Goal: Information Seeking & Learning: Learn about a topic

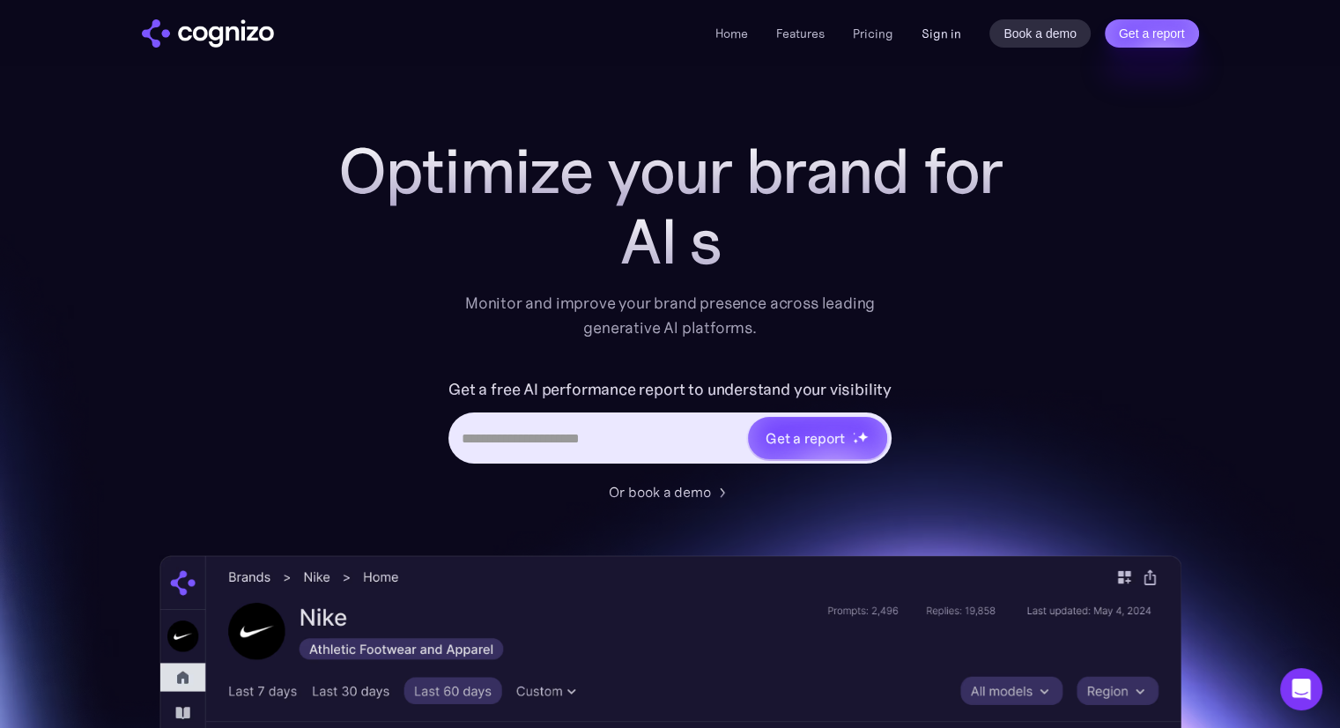
click at [936, 33] on link "Sign in" at bounding box center [941, 33] width 40 height 21
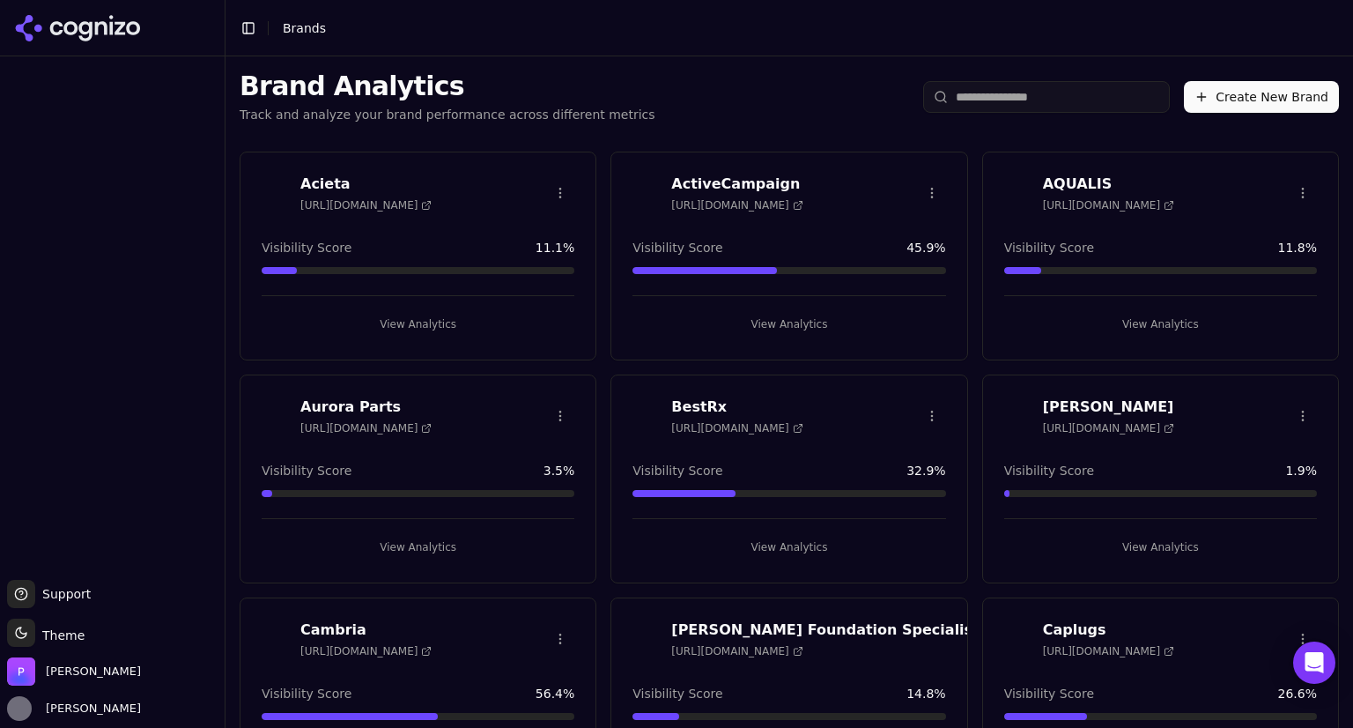
scroll to position [226, 0]
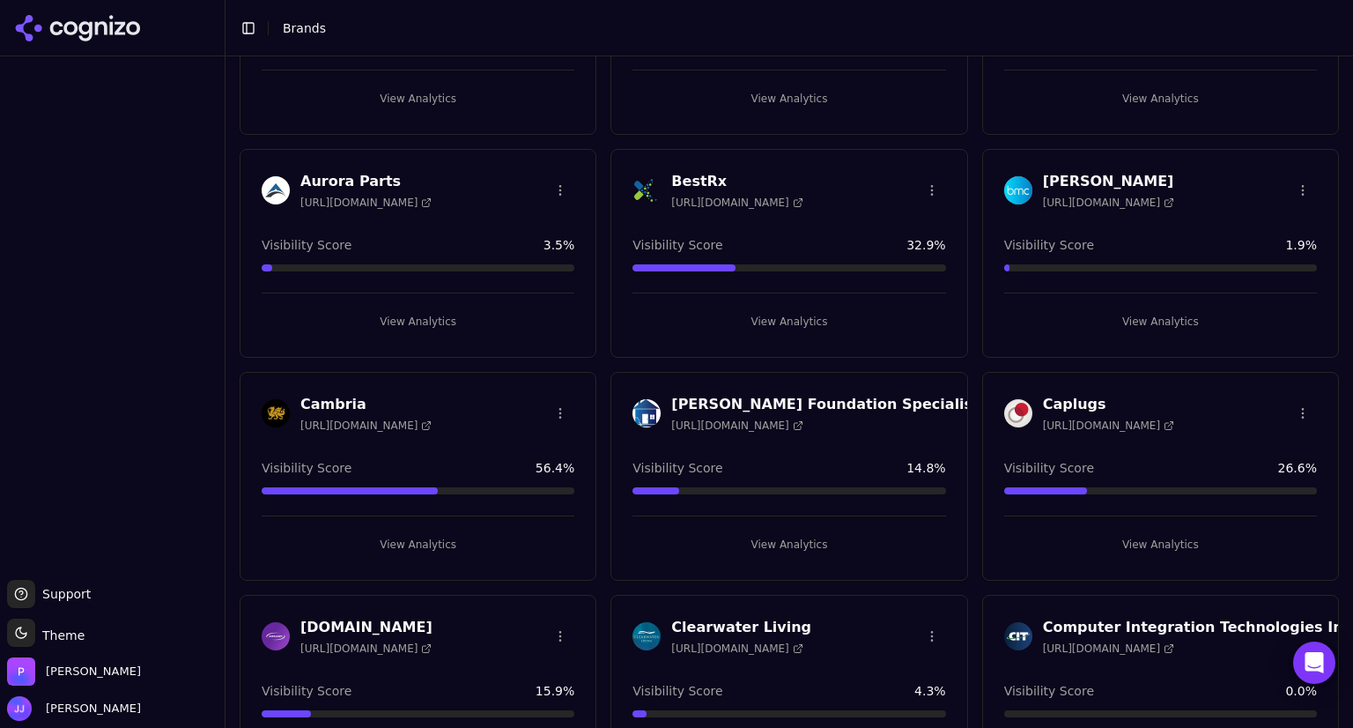
click at [699, 176] on h3 "BestRx" at bounding box center [736, 181] width 131 height 21
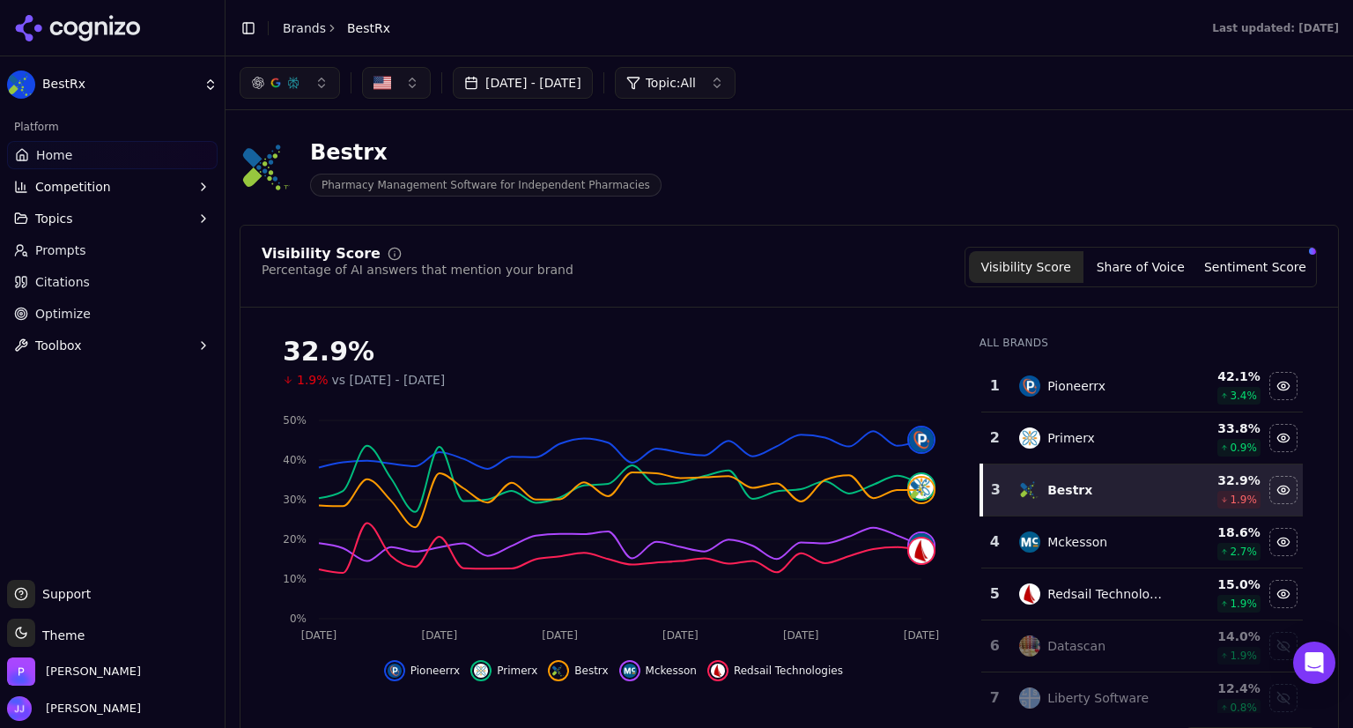
click at [1154, 269] on button "Share of Voice" at bounding box center [1141, 267] width 115 height 32
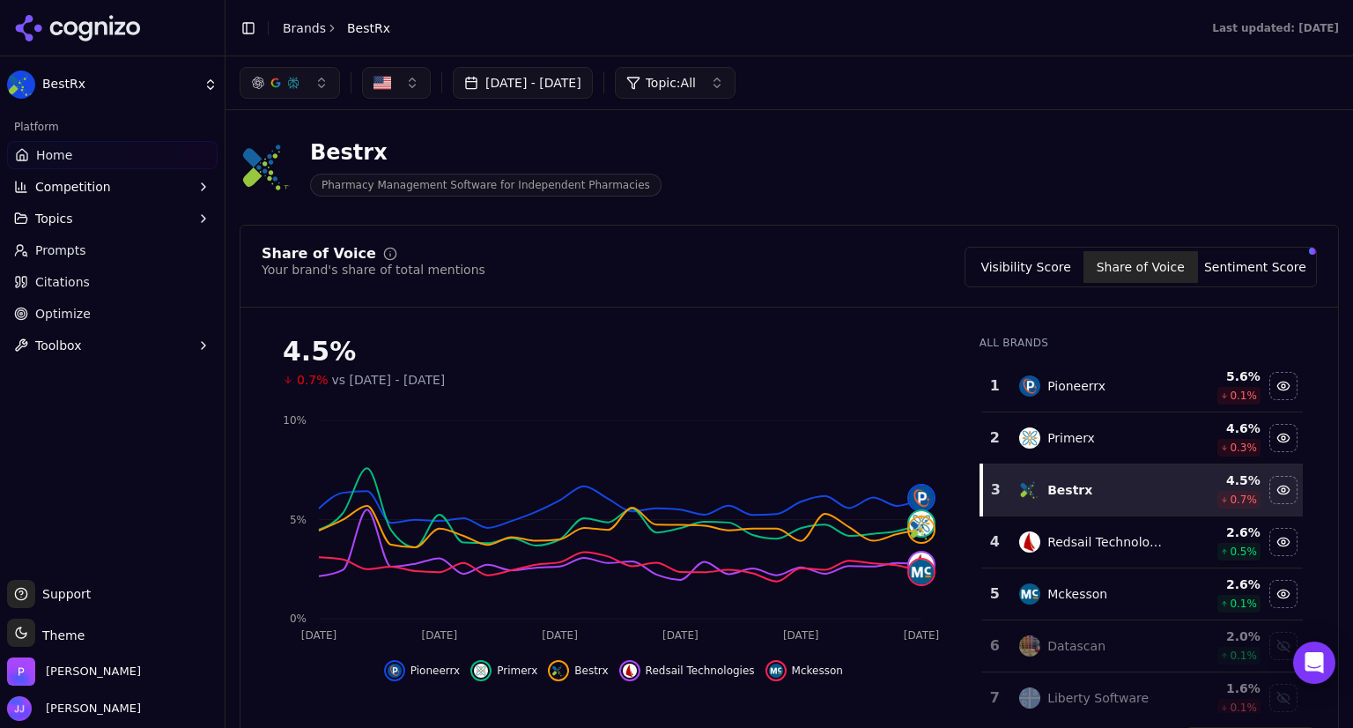
click at [593, 85] on button "[DATE] - [DATE]" at bounding box center [523, 83] width 140 height 32
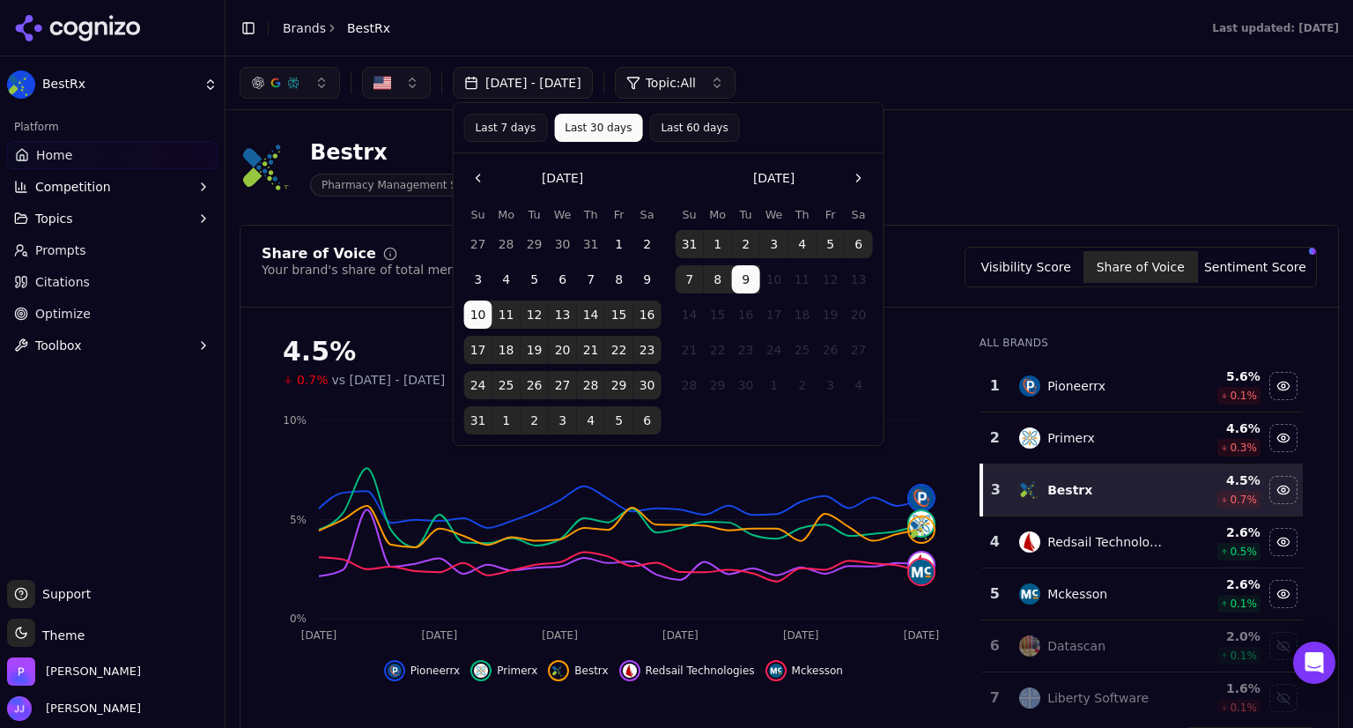
click at [656, 121] on button "Last 60 days" at bounding box center [694, 128] width 90 height 28
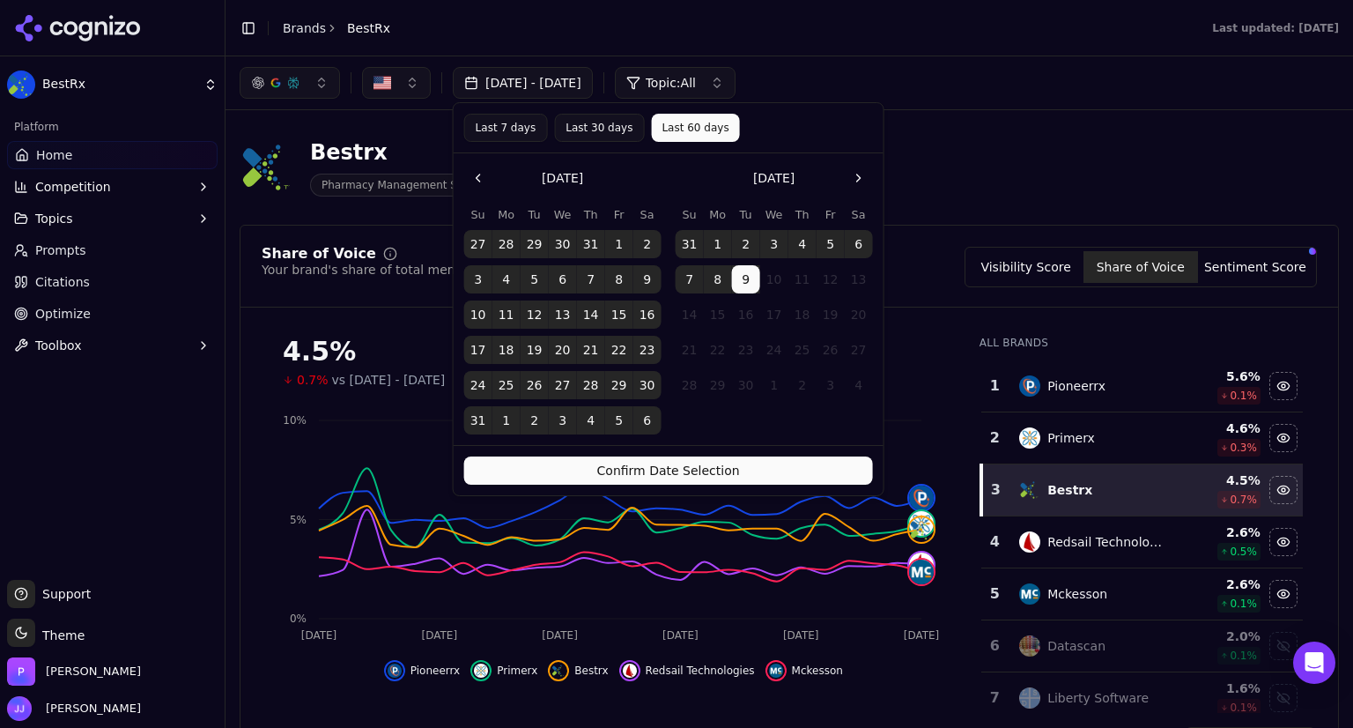
click at [689, 459] on button "Confirm Date Selection" at bounding box center [668, 470] width 409 height 28
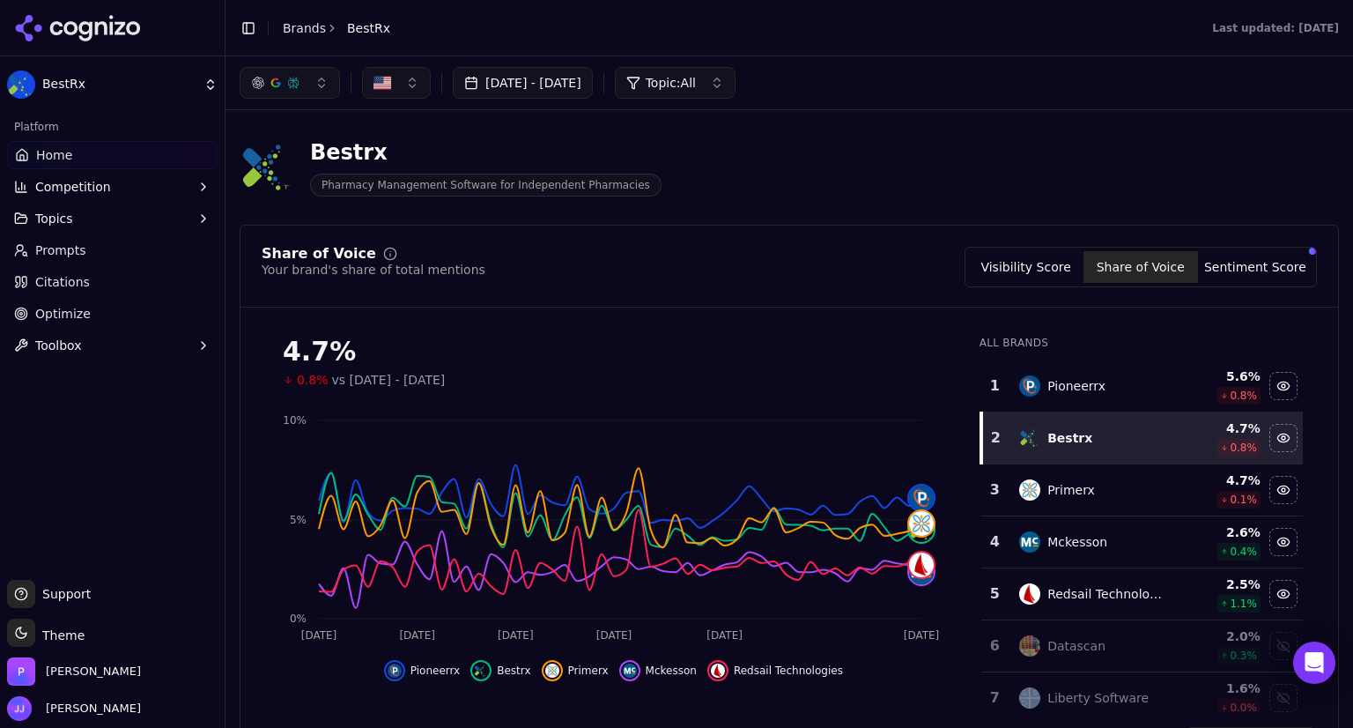
click at [1001, 260] on button "Visibility Score" at bounding box center [1026, 267] width 115 height 32
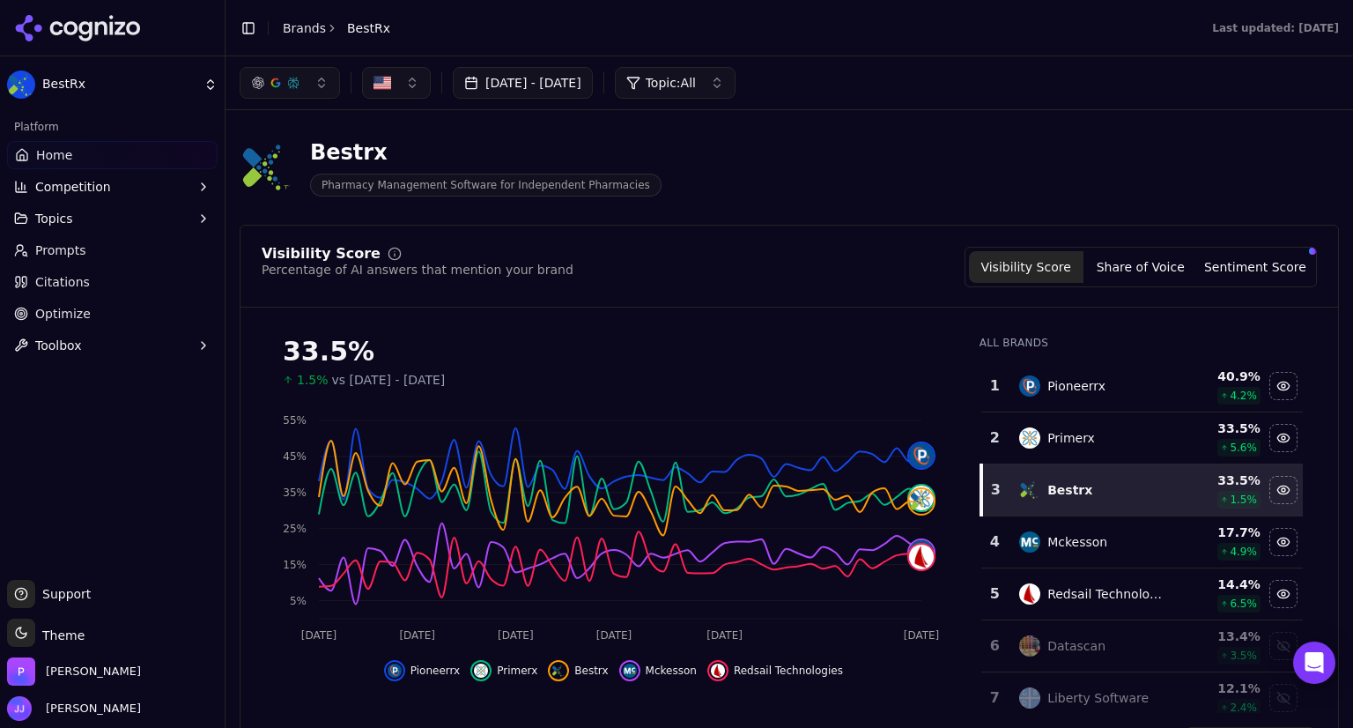
click at [593, 84] on button "[DATE] - [DATE]" at bounding box center [523, 83] width 140 height 32
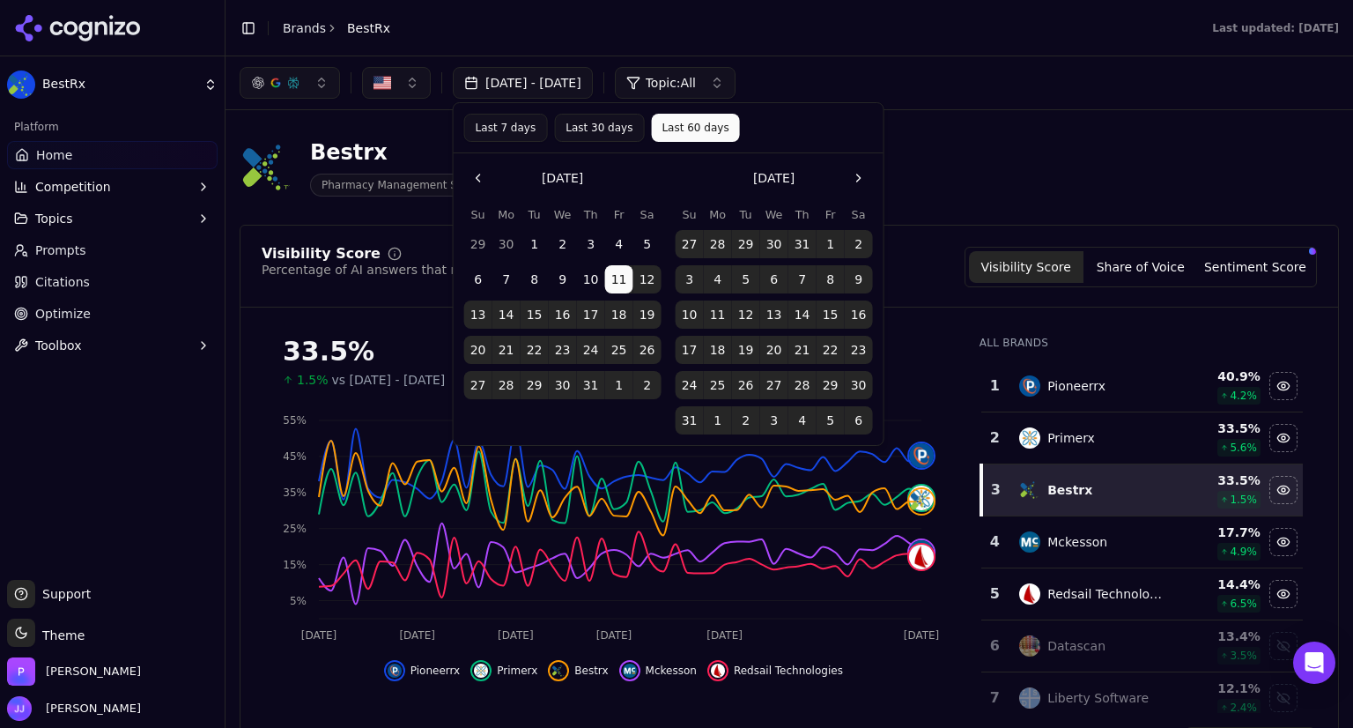
click at [479, 179] on button "Go to the Previous Month" at bounding box center [478, 178] width 28 height 28
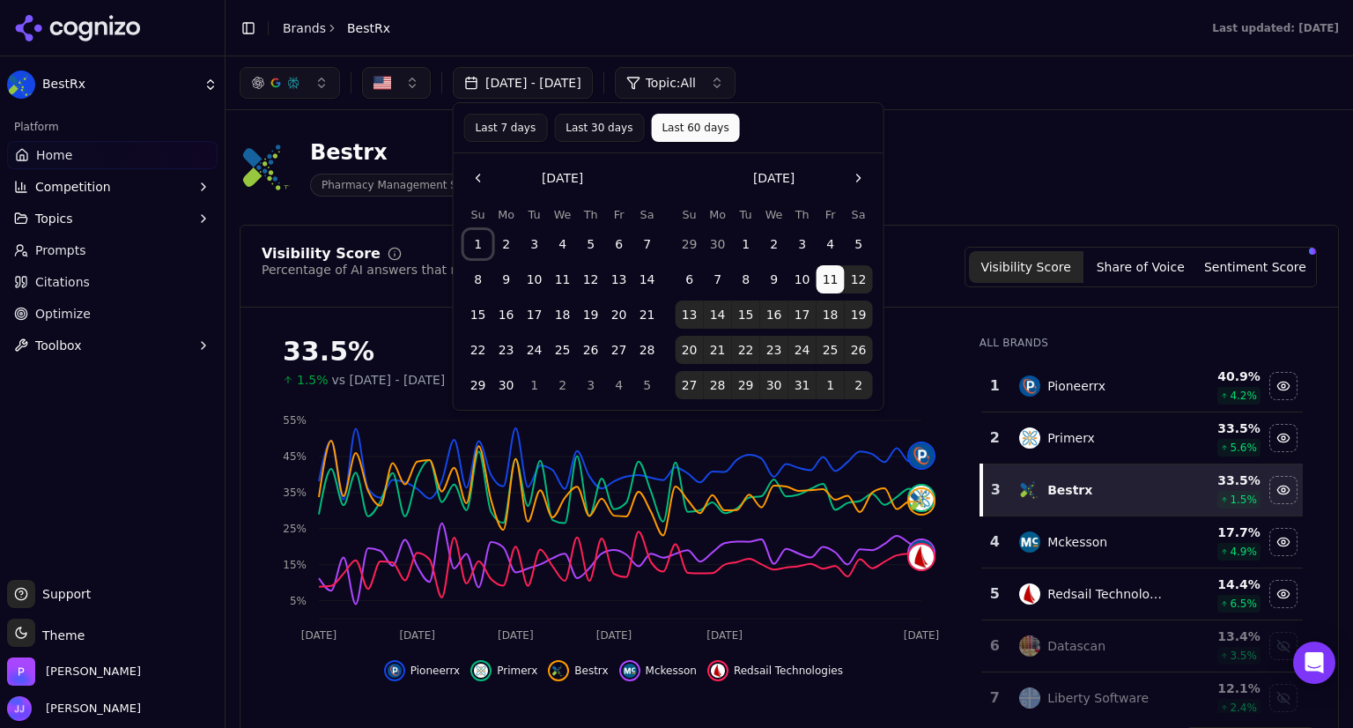
click at [478, 233] on button "1" at bounding box center [478, 244] width 28 height 28
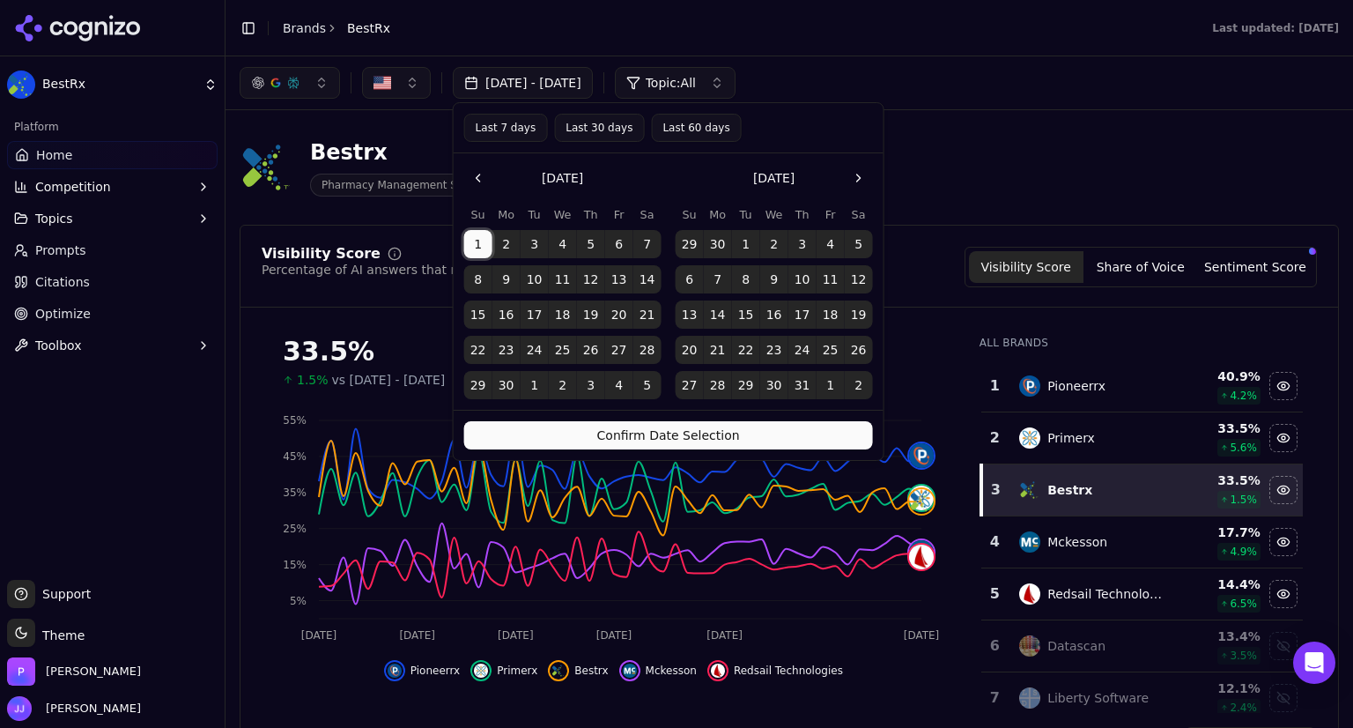
click at [476, 175] on button "Go to the Previous Month" at bounding box center [478, 178] width 28 height 28
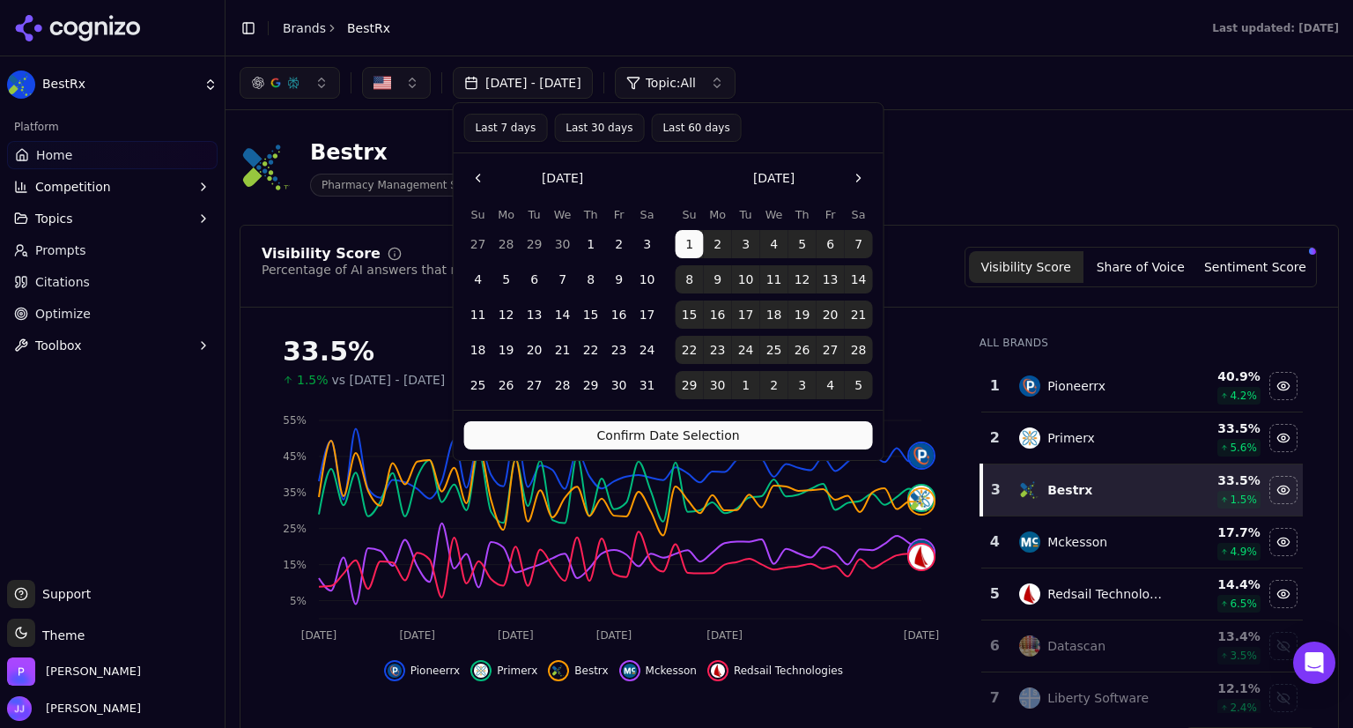
click at [582, 237] on button "1" at bounding box center [591, 244] width 28 height 28
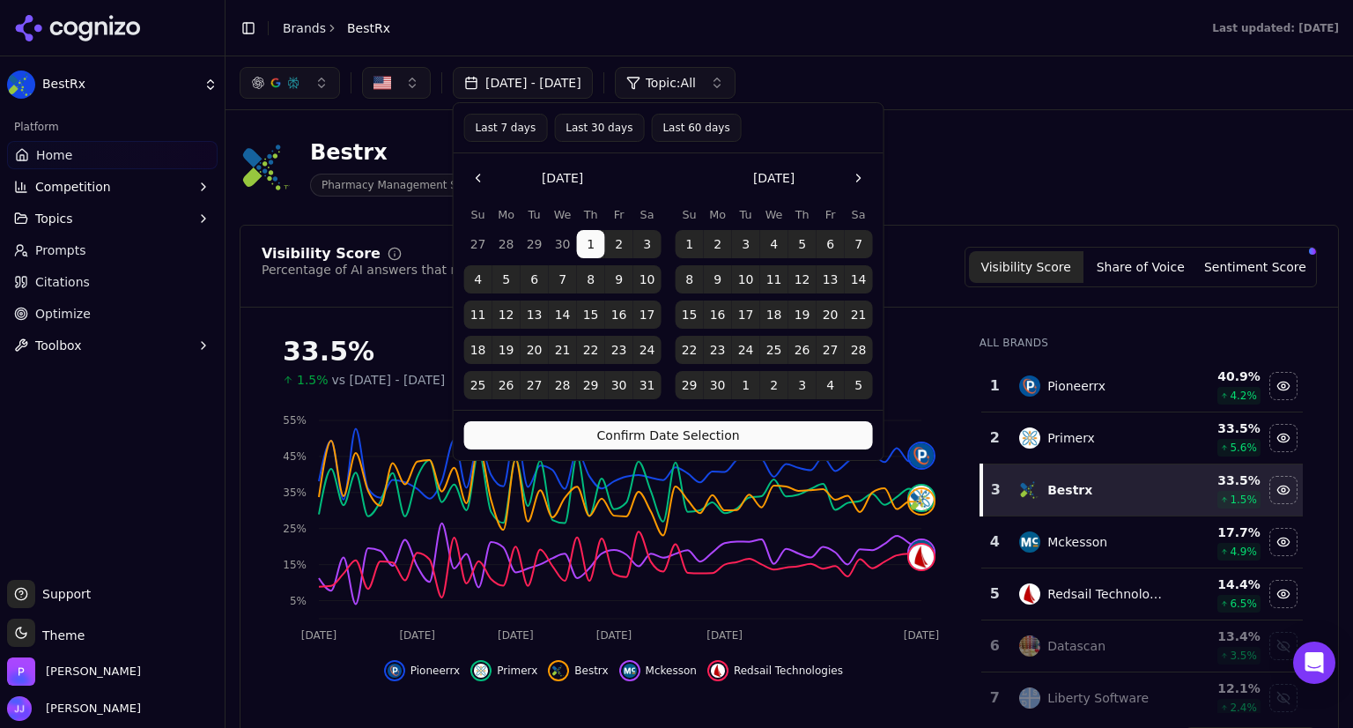
click at [855, 178] on button "Go to the Next Month" at bounding box center [859, 178] width 28 height 28
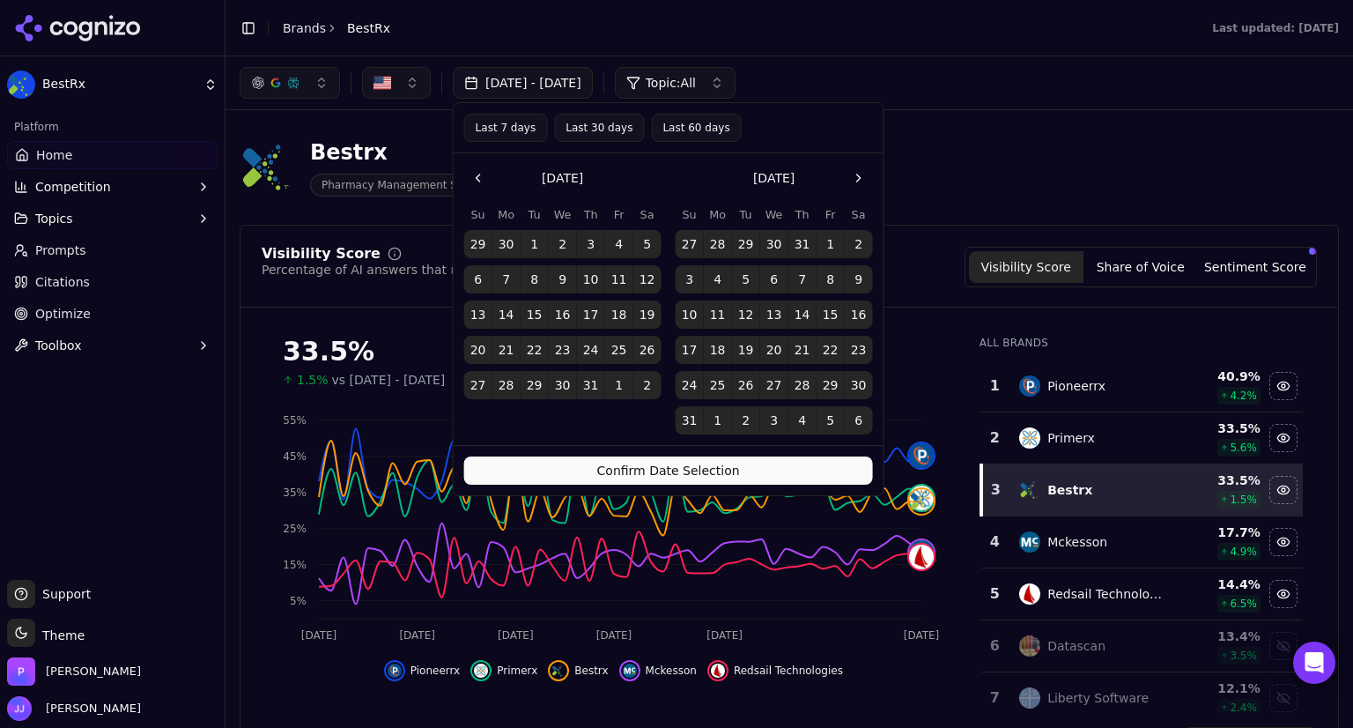
click at [835, 420] on button "5" at bounding box center [831, 420] width 28 height 28
click at [800, 471] on button "Confirm Date Selection" at bounding box center [668, 470] width 409 height 28
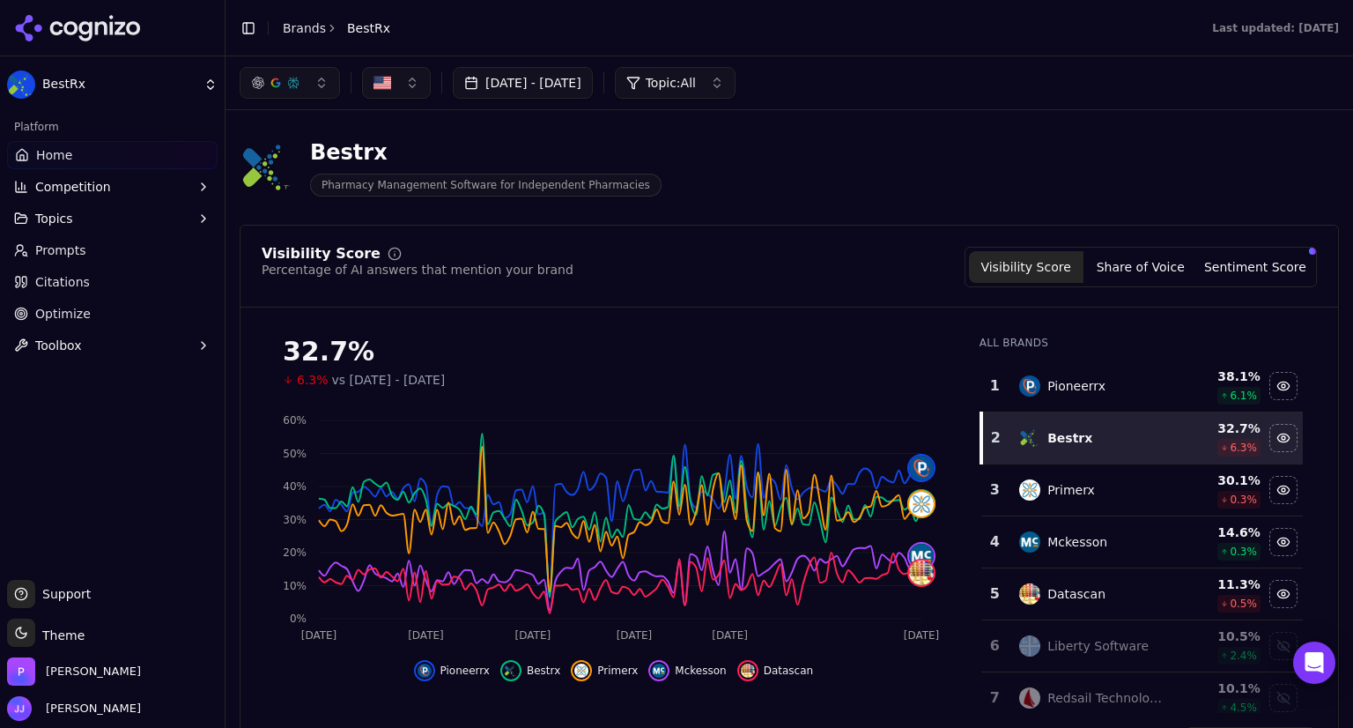
scroll to position [88, 0]
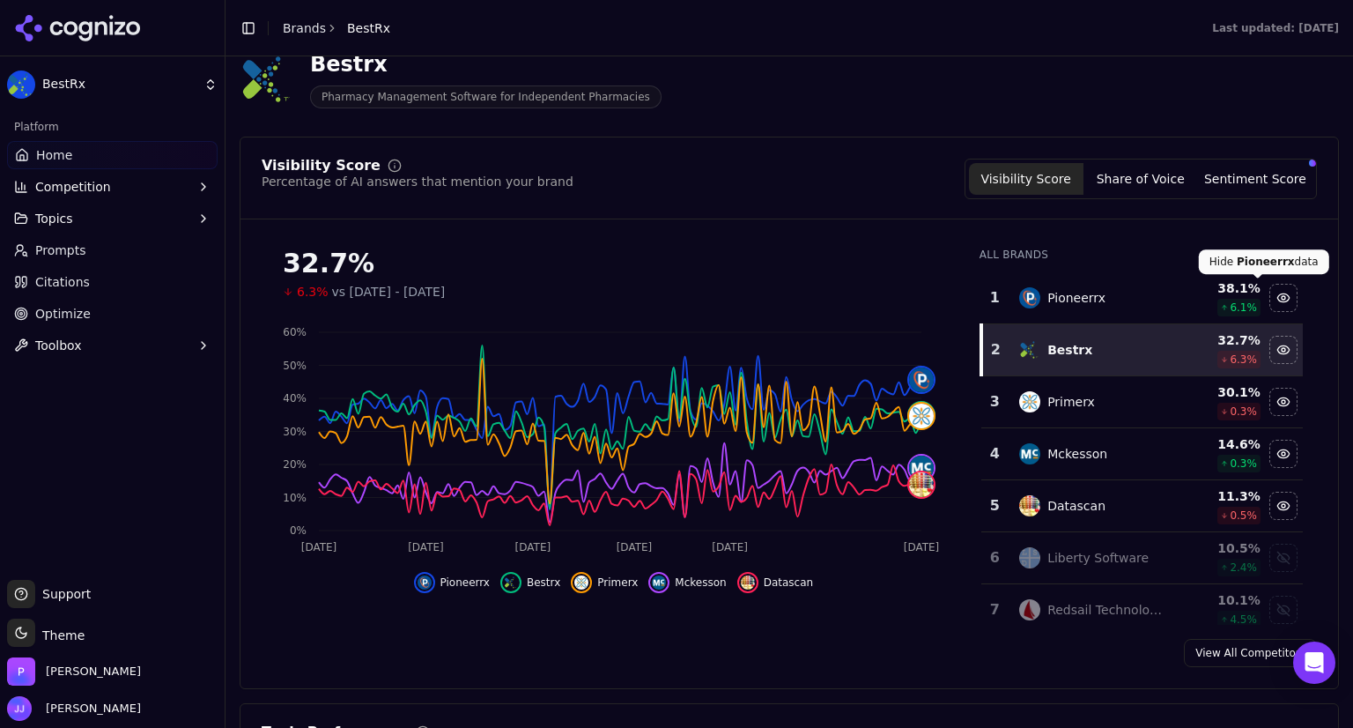
click at [1270, 304] on div "Hide pioneerrx data" at bounding box center [1283, 298] width 26 height 26
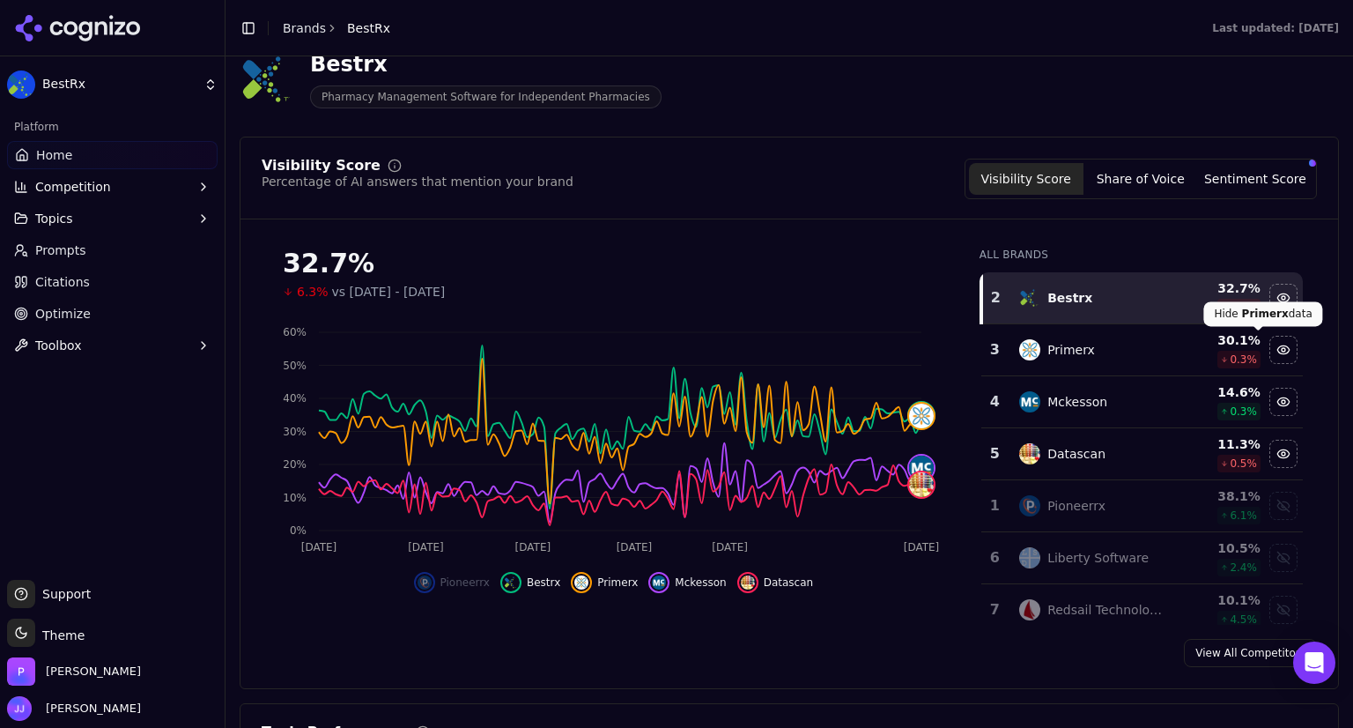
click at [1270, 343] on div "Hide primerx data" at bounding box center [1283, 350] width 26 height 26
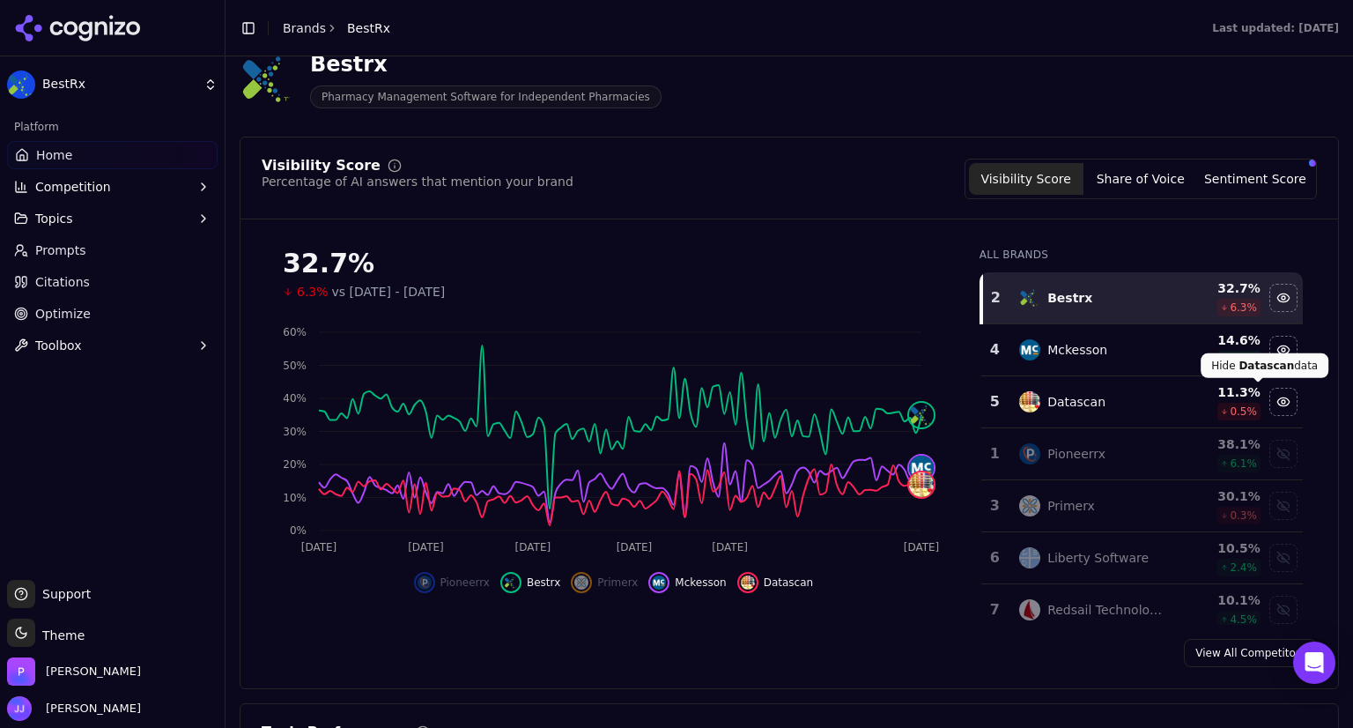
click at [1270, 400] on div "Hide datascan data" at bounding box center [1283, 402] width 26 height 26
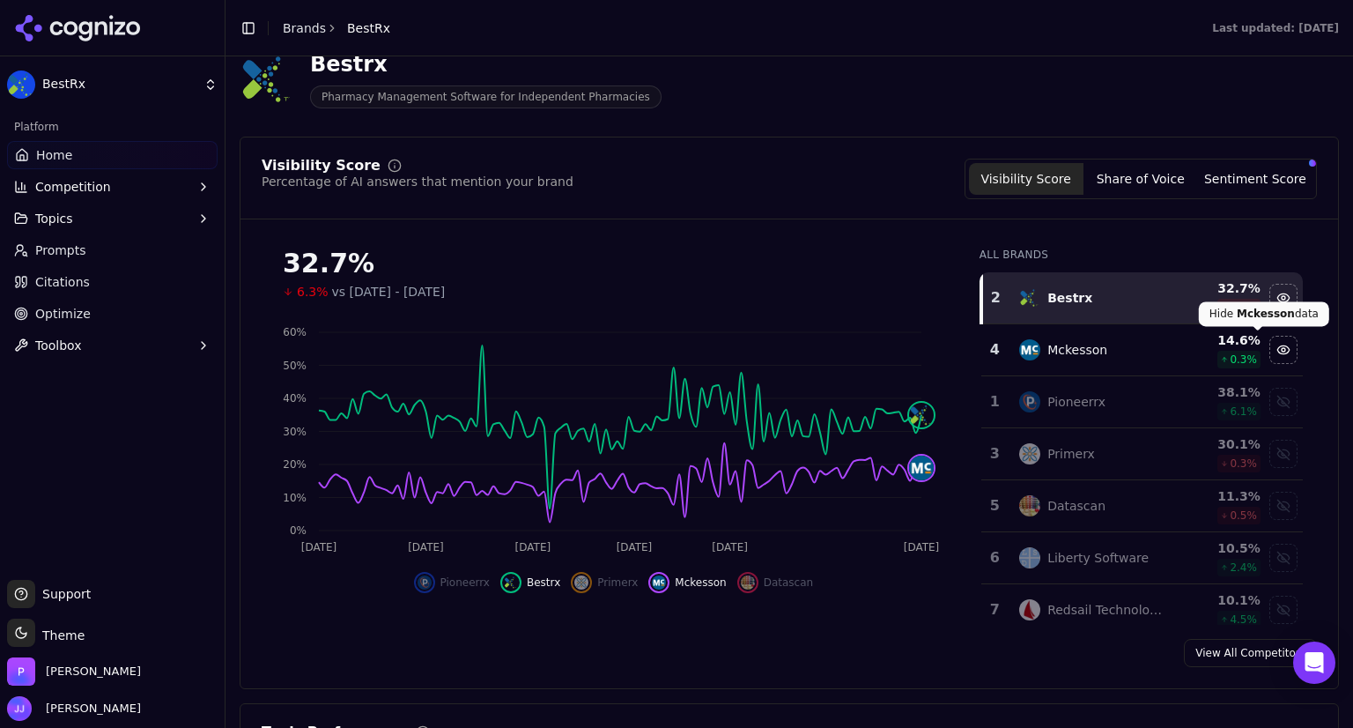
click at [1270, 339] on div "Hide mckesson data" at bounding box center [1283, 350] width 26 height 26
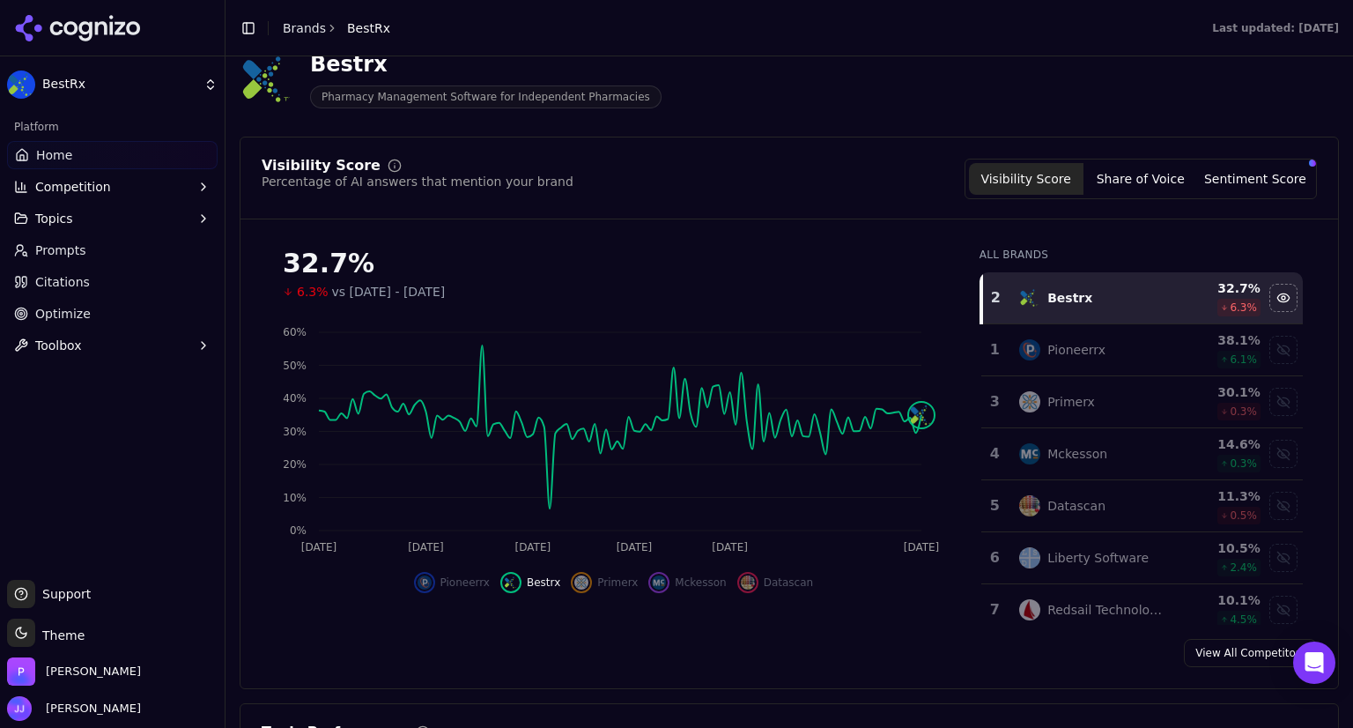
scroll to position [0, 0]
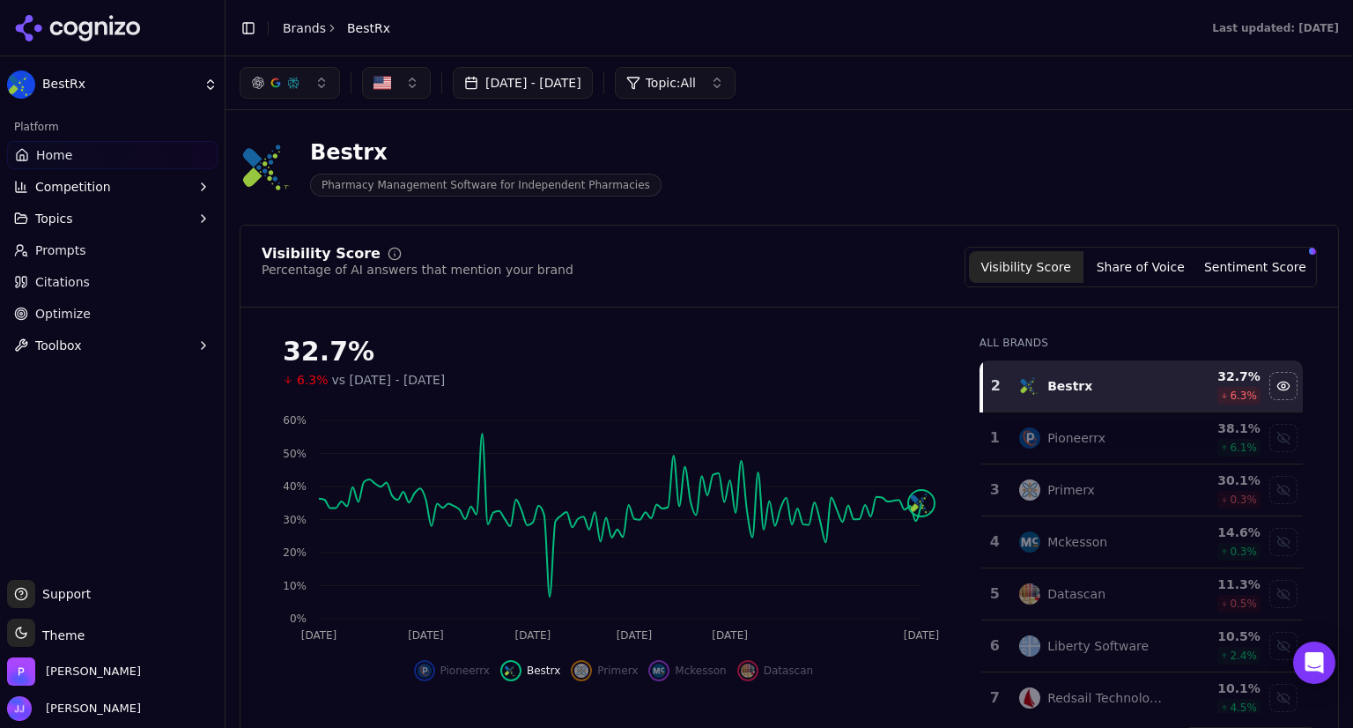
click at [576, 80] on button "[DATE] - [DATE]" at bounding box center [523, 83] width 140 height 32
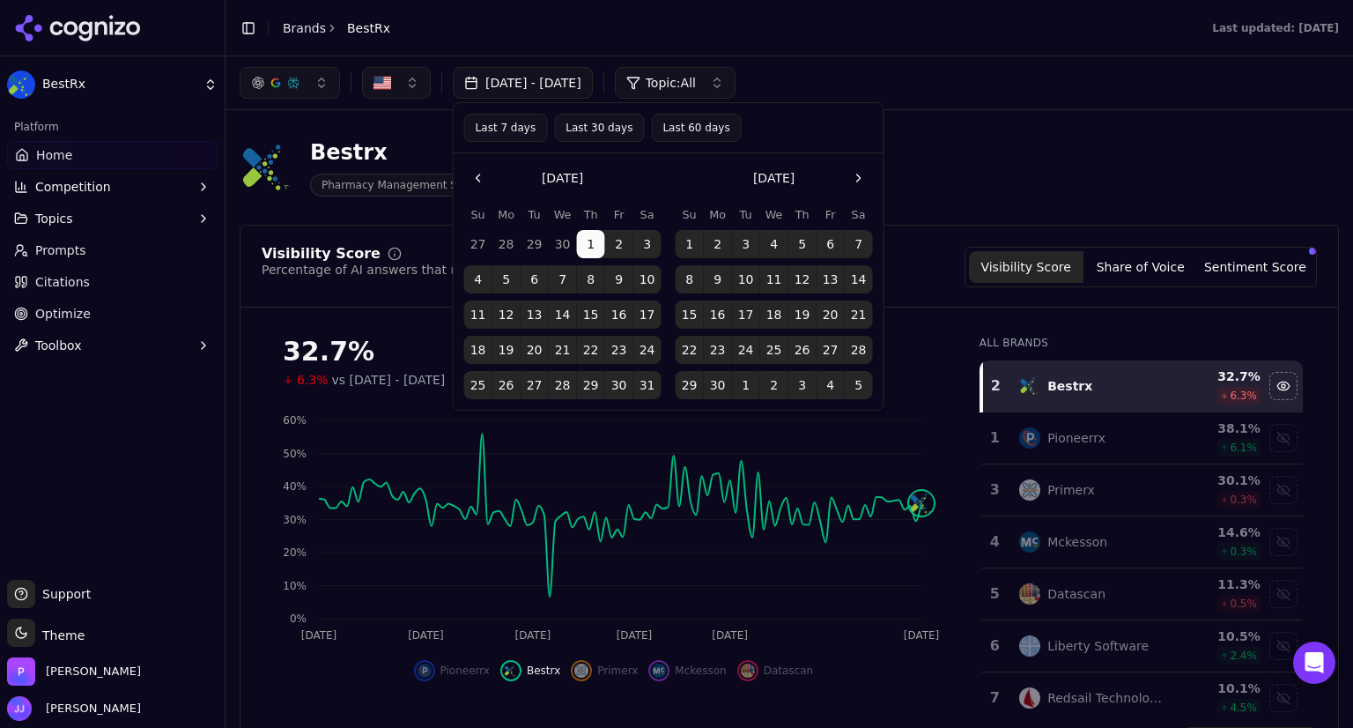
click at [472, 168] on button "Go to the Previous Month" at bounding box center [478, 178] width 28 height 28
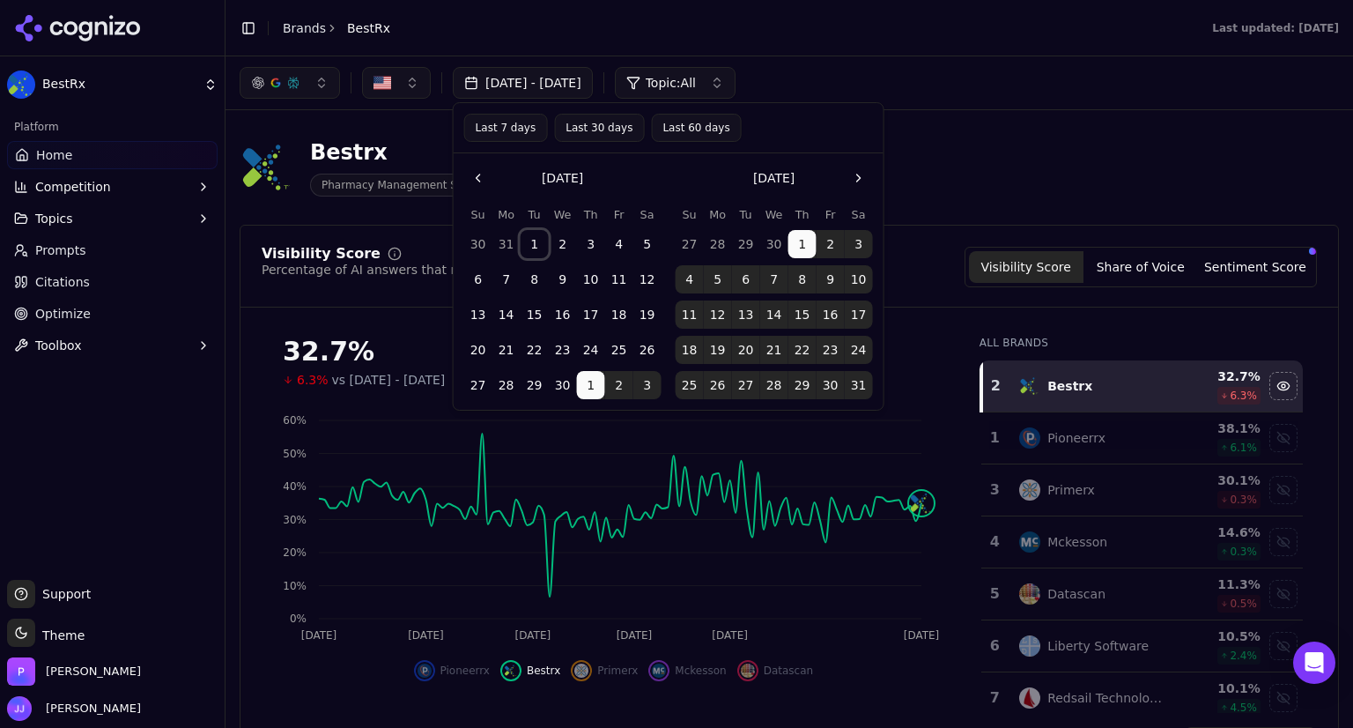
click at [539, 241] on button "1" at bounding box center [535, 244] width 28 height 28
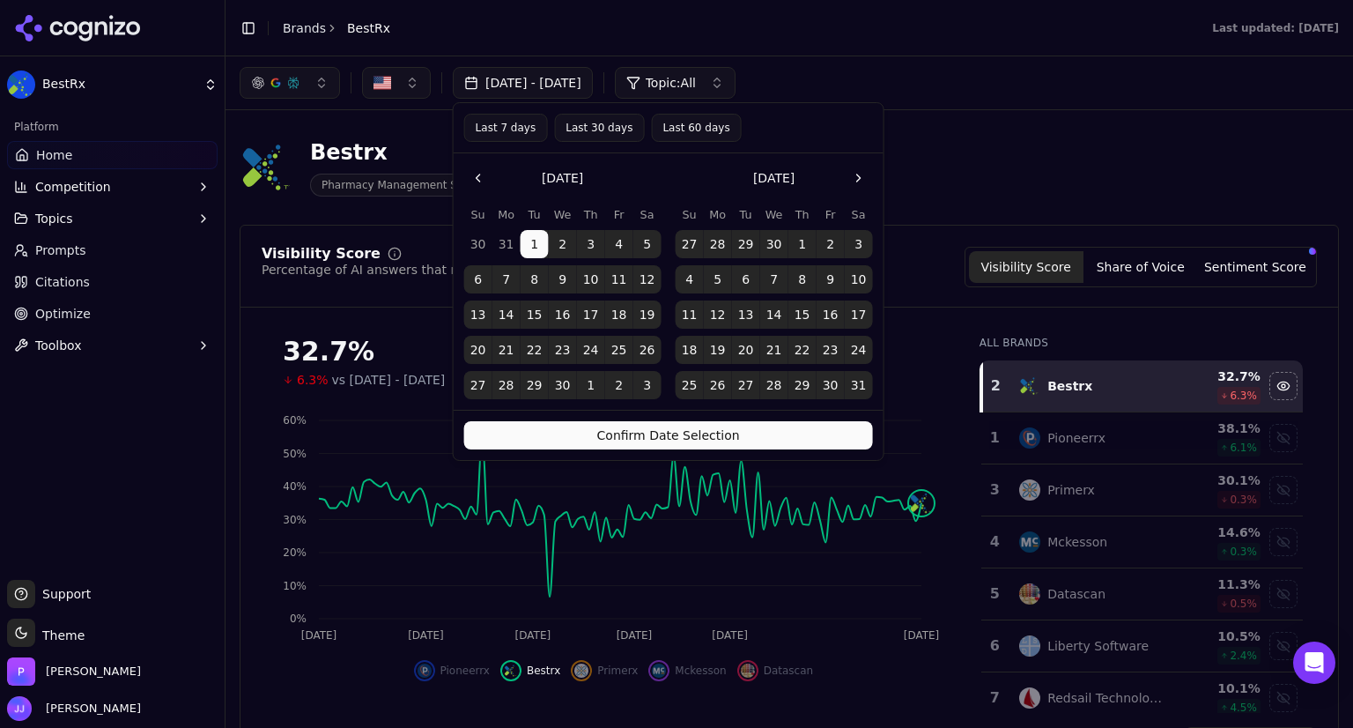
click at [671, 430] on button "Confirm Date Selection" at bounding box center [668, 435] width 409 height 28
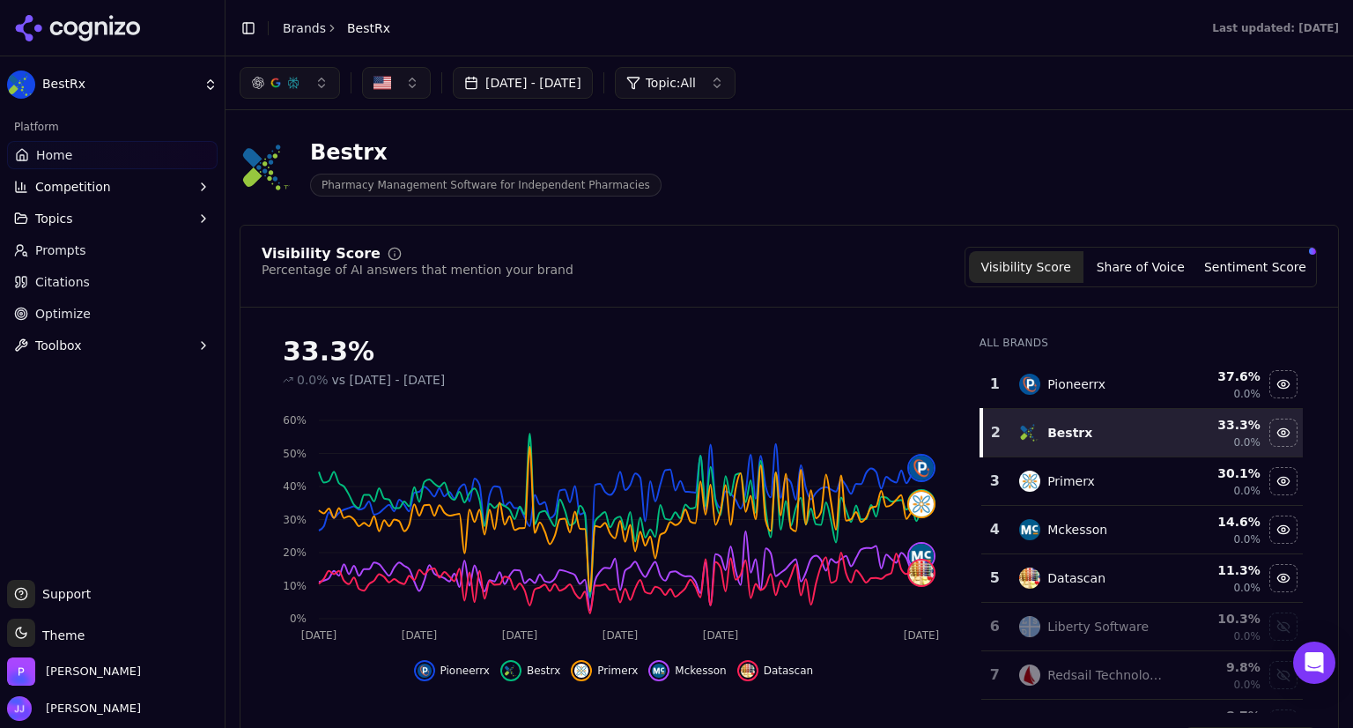
click at [1270, 381] on div "Hide pioneerrx data" at bounding box center [1283, 384] width 26 height 26
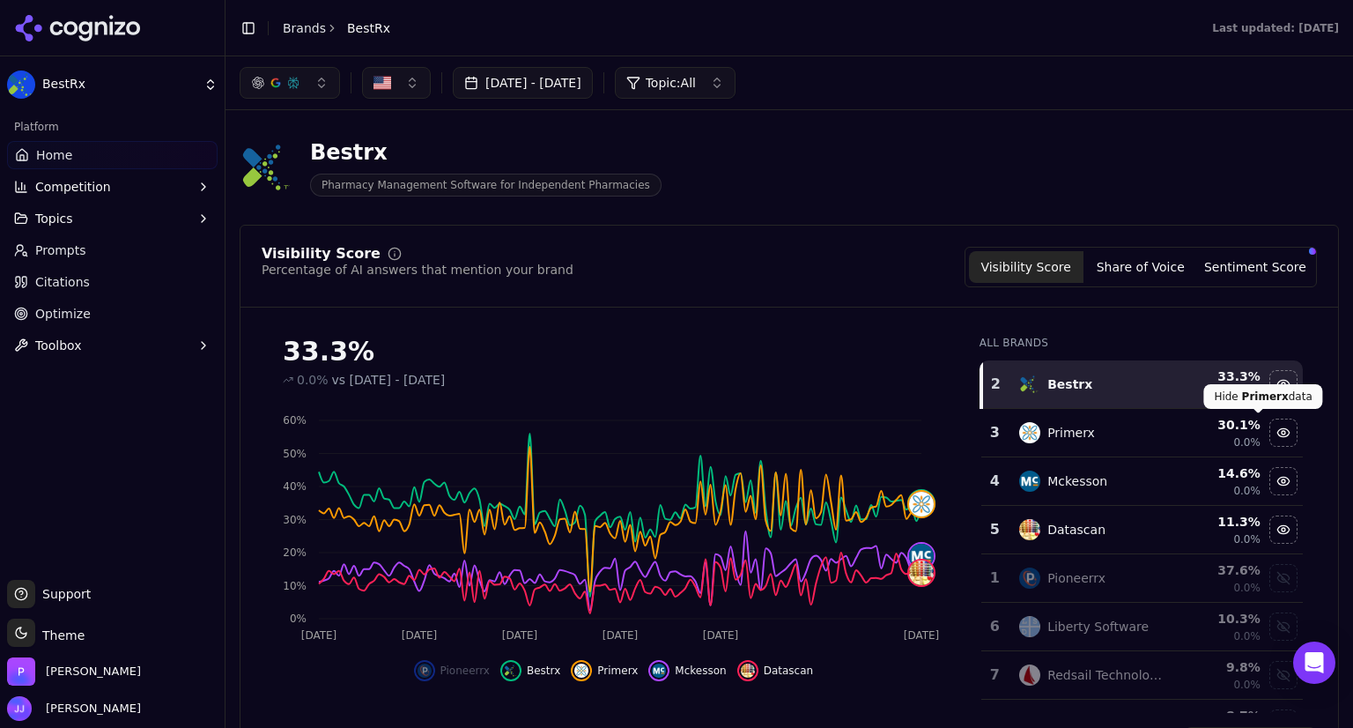
click at [1270, 429] on div "Hide primerx data" at bounding box center [1283, 432] width 26 height 26
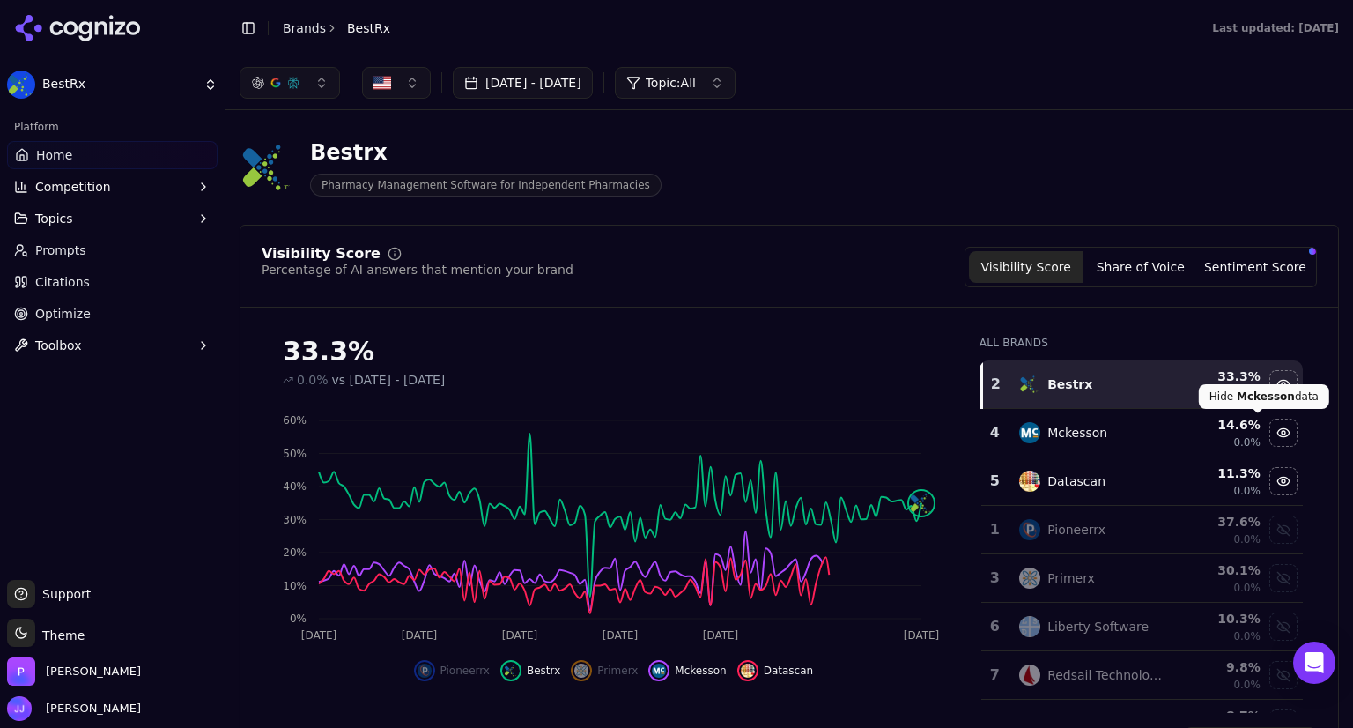
click at [1270, 431] on div "Hide mckesson data" at bounding box center [1283, 432] width 26 height 26
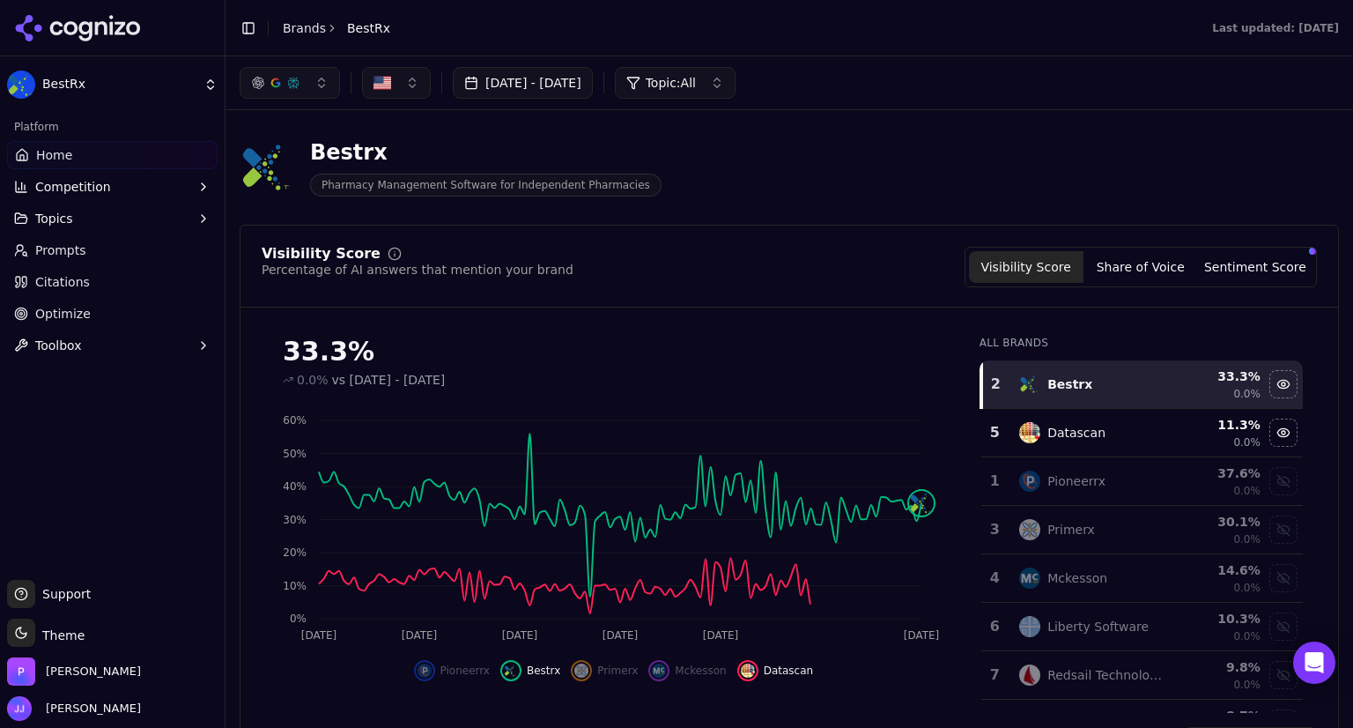
click at [1270, 429] on div "Hide datascan data" at bounding box center [1283, 432] width 26 height 26
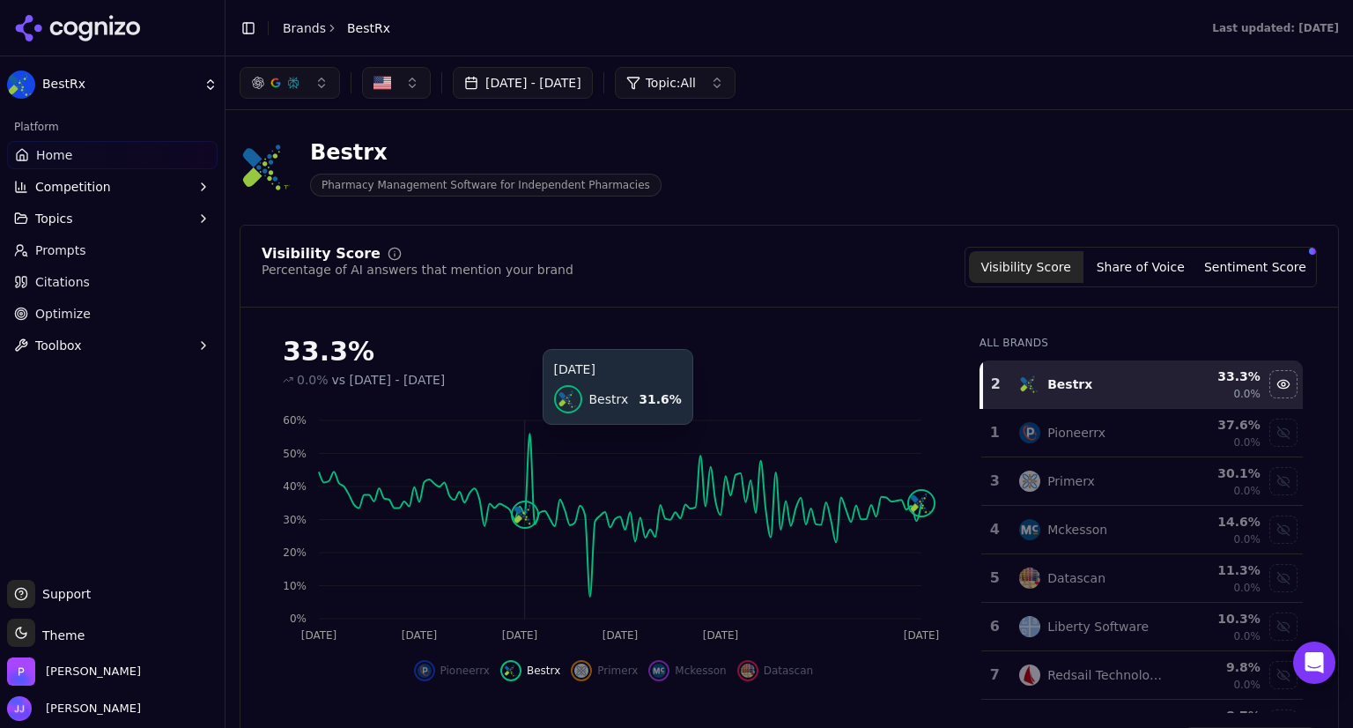
click at [525, 441] on icon "[DATE] May [DATE] [DATE] [DATE] [DATE] 4 0% 10% 20% 30% 40% 50% 60%" at bounding box center [609, 526] width 695 height 247
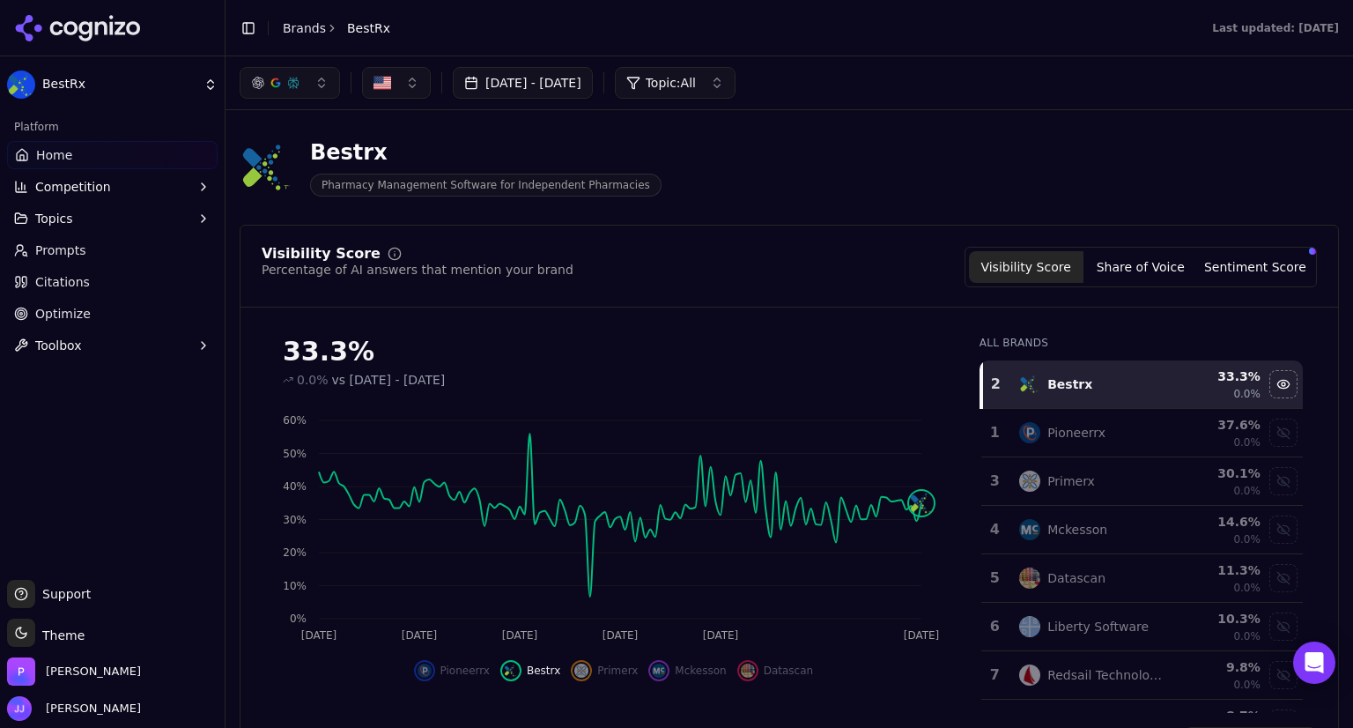
click at [1122, 283] on div "Visibility Score Share of Voice Sentiment Score" at bounding box center [1141, 267] width 352 height 41
click at [1125, 272] on button "Share of Voice" at bounding box center [1141, 267] width 115 height 32
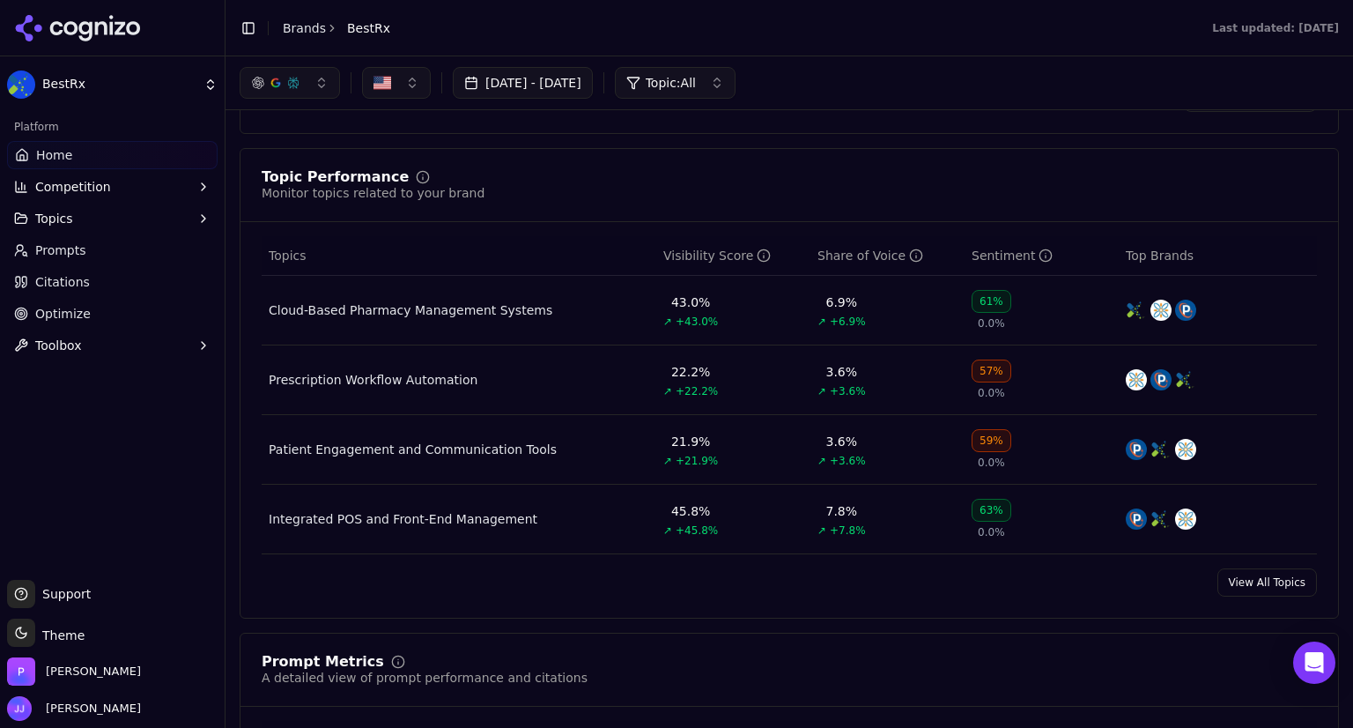
scroll to position [641, 0]
click at [786, 332] on td "43.0% ↗ +43.0%" at bounding box center [733, 313] width 154 height 70
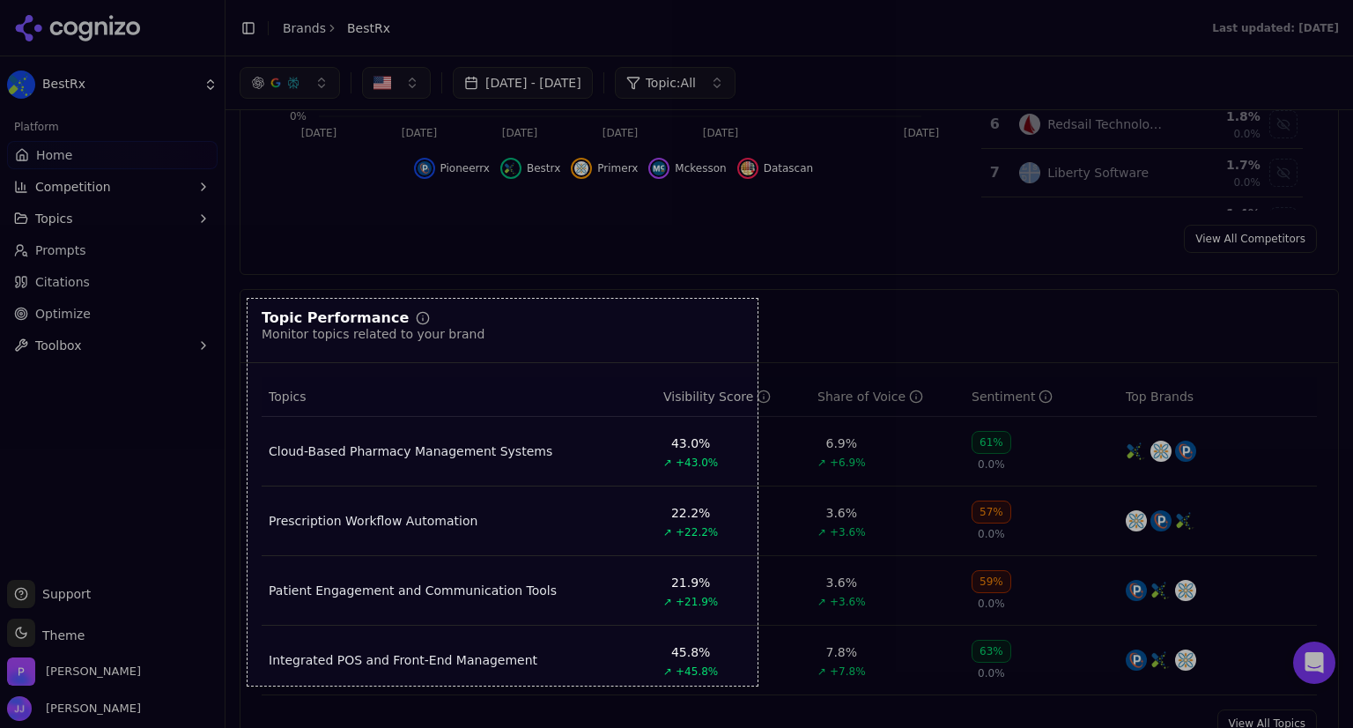
scroll to position [0, 0]
drag, startPoint x: 248, startPoint y: 299, endPoint x: 761, endPoint y: 697, distance: 649.9
click at [761, 697] on div "583 X 453" at bounding box center [676, 364] width 1353 height 728
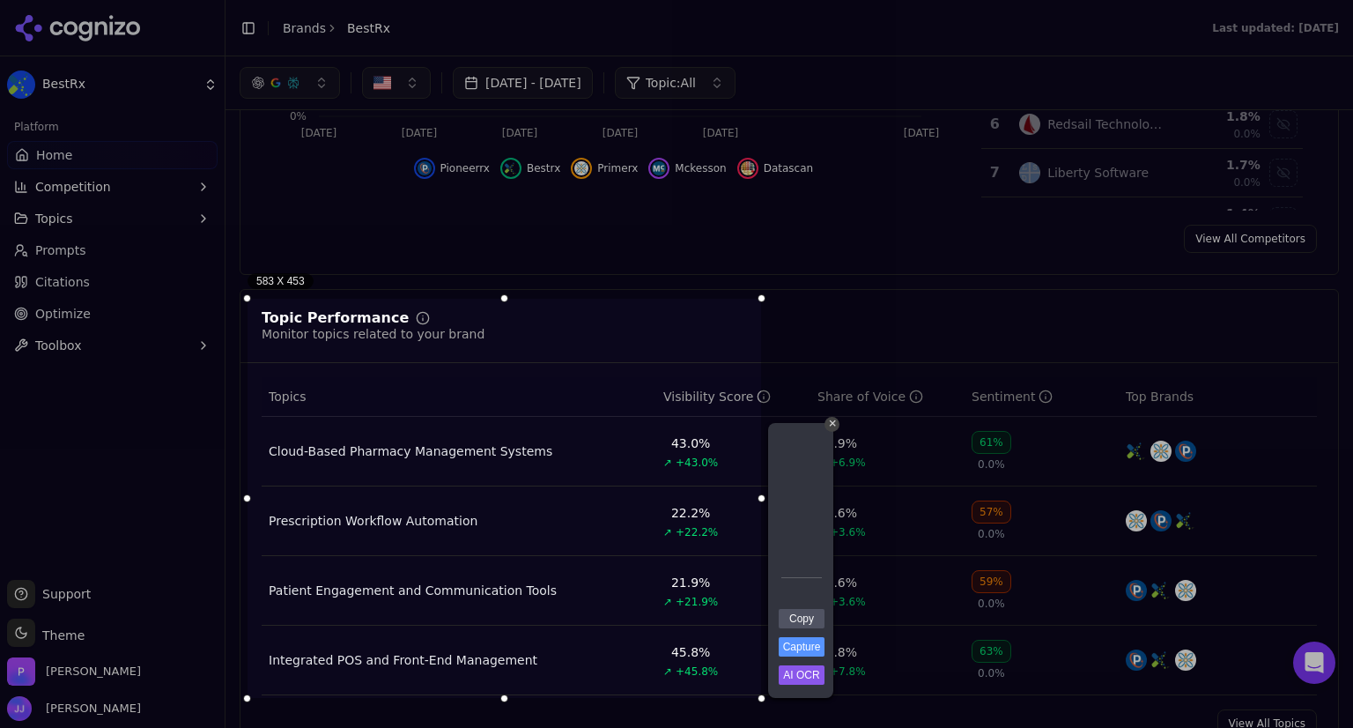
click at [761, 697] on div at bounding box center [762, 698] width 8 height 8
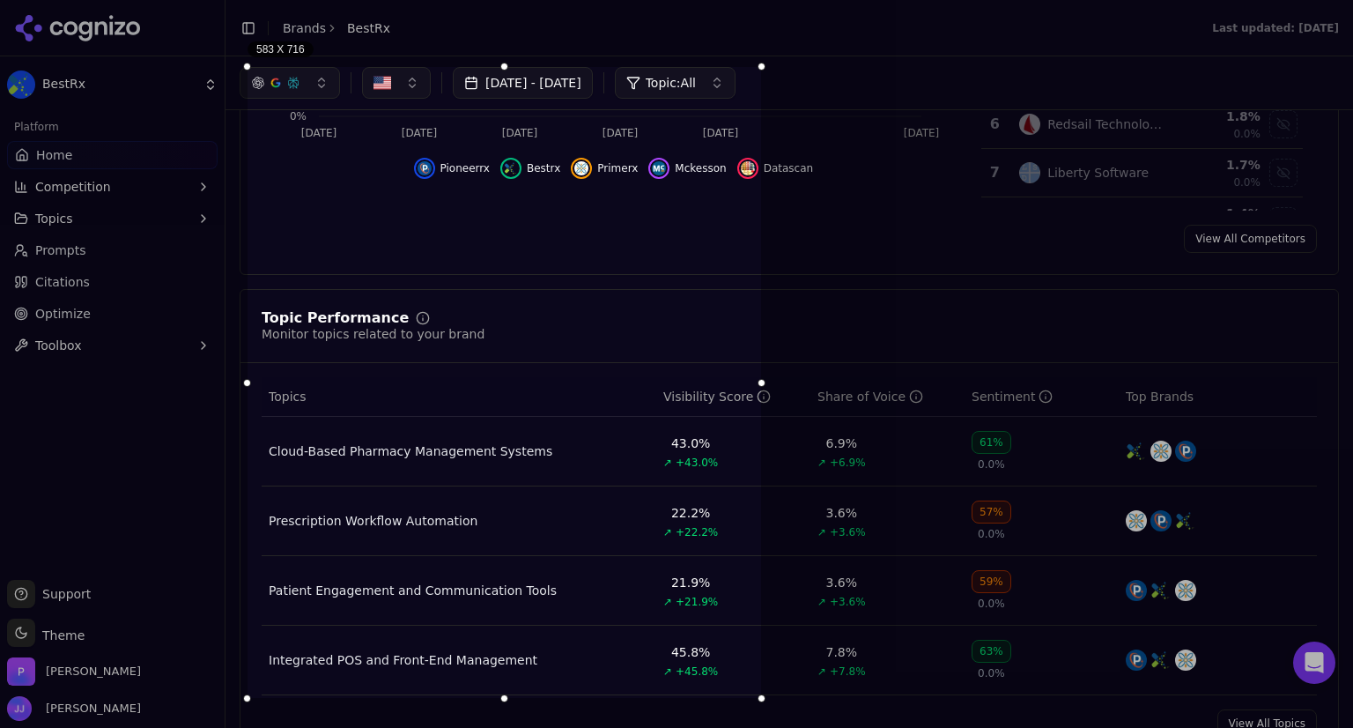
drag, startPoint x: 507, startPoint y: 297, endPoint x: 521, endPoint y: 65, distance: 232.1
click at [521, 65] on div at bounding box center [505, 67] width 514 height 8
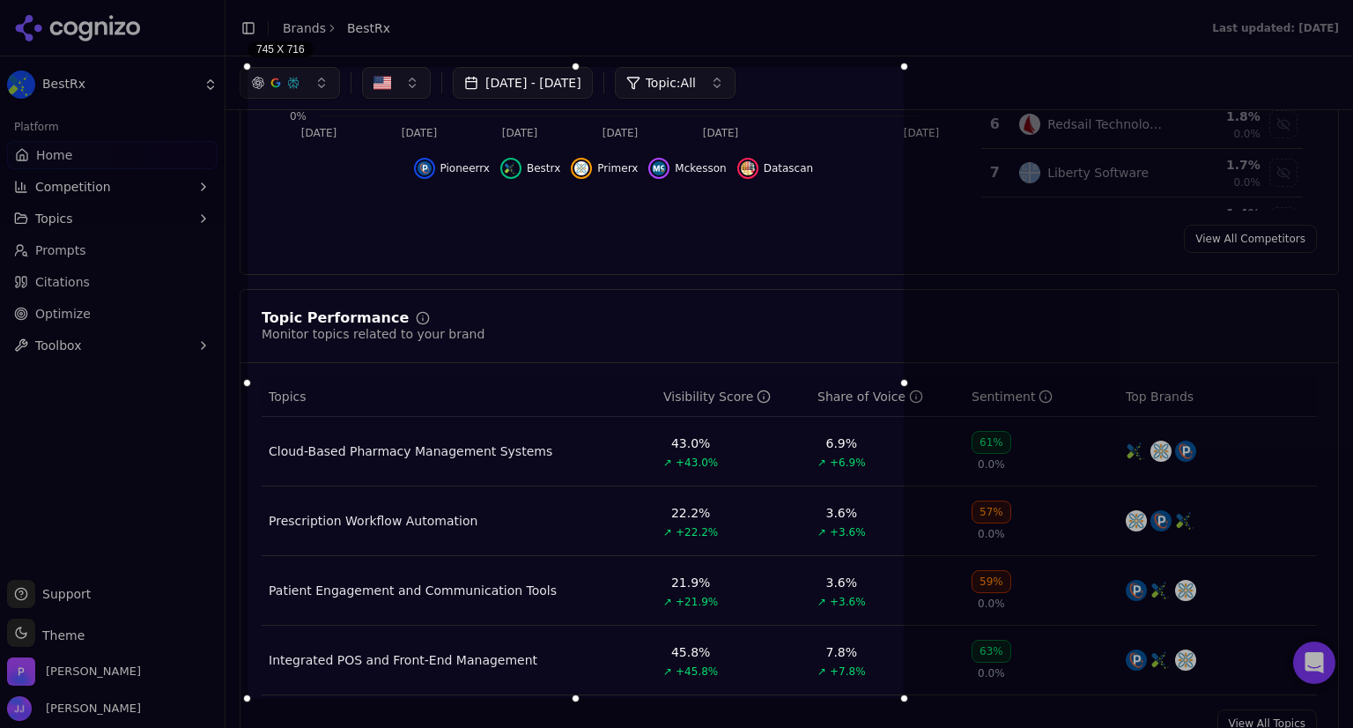
drag, startPoint x: 764, startPoint y: 381, endPoint x: 907, endPoint y: 390, distance: 143.0
click at [907, 390] on div at bounding box center [904, 382] width 8 height 631
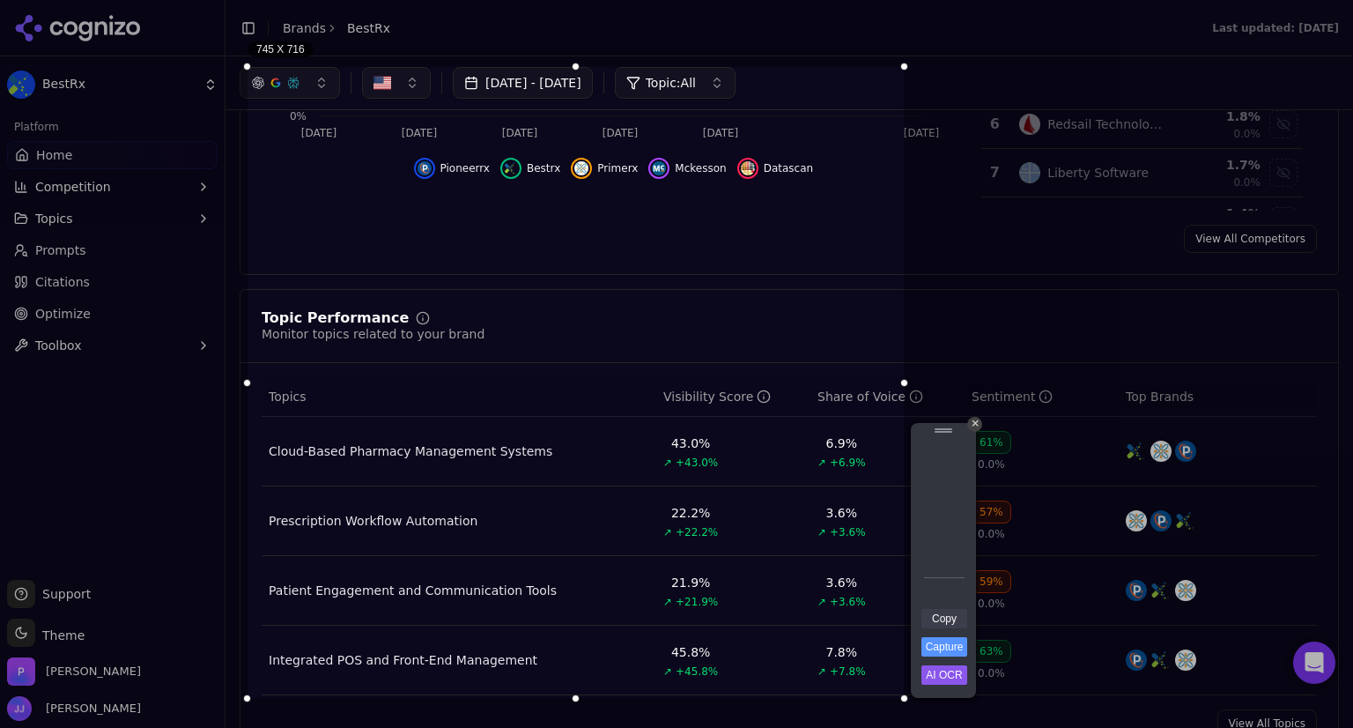
click at [942, 621] on link "Copy" at bounding box center [944, 618] width 46 height 19
